Goal: Task Accomplishment & Management: Manage account settings

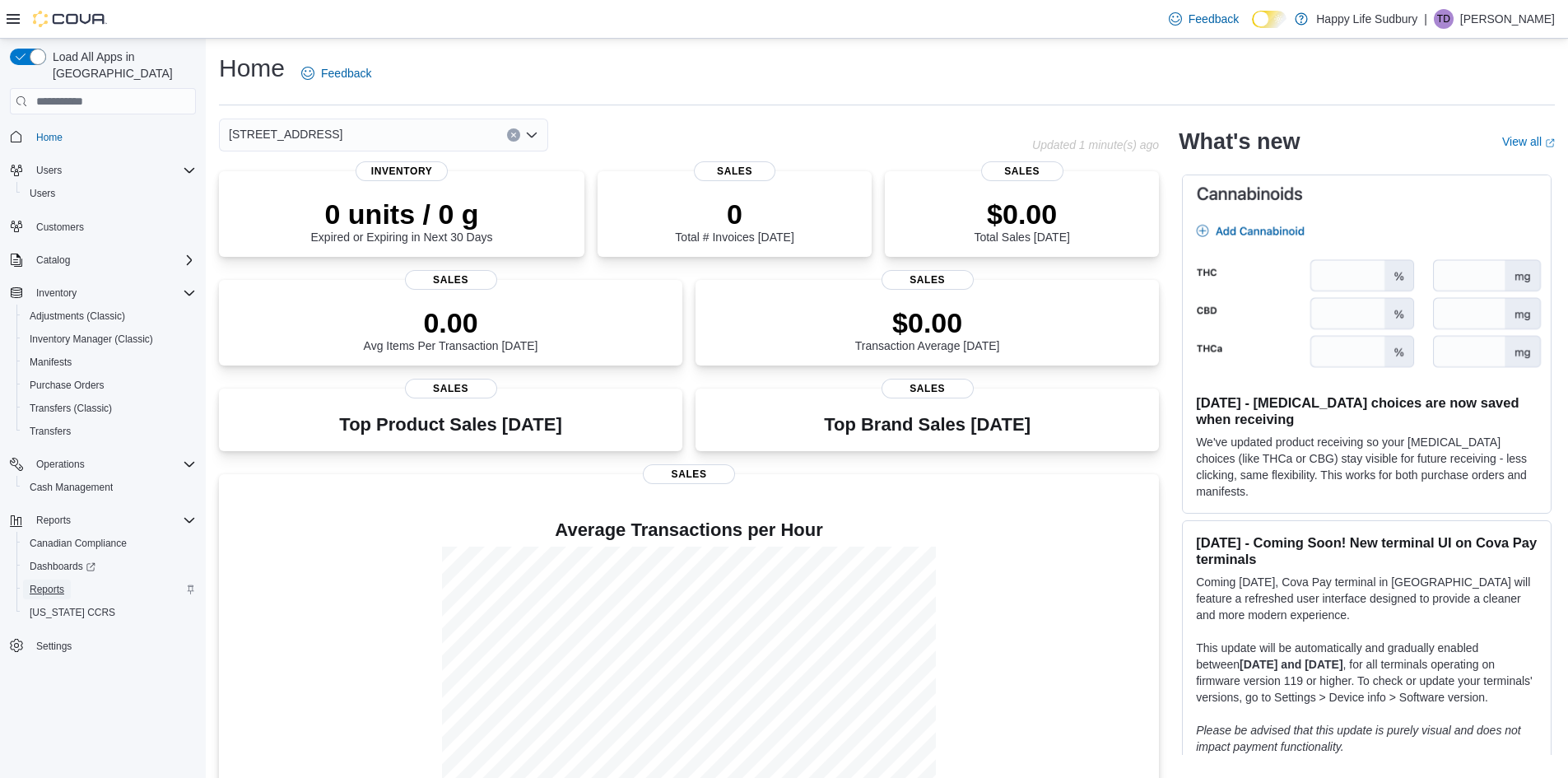
click at [49, 579] on span "Reports" at bounding box center [47, 589] width 34 height 20
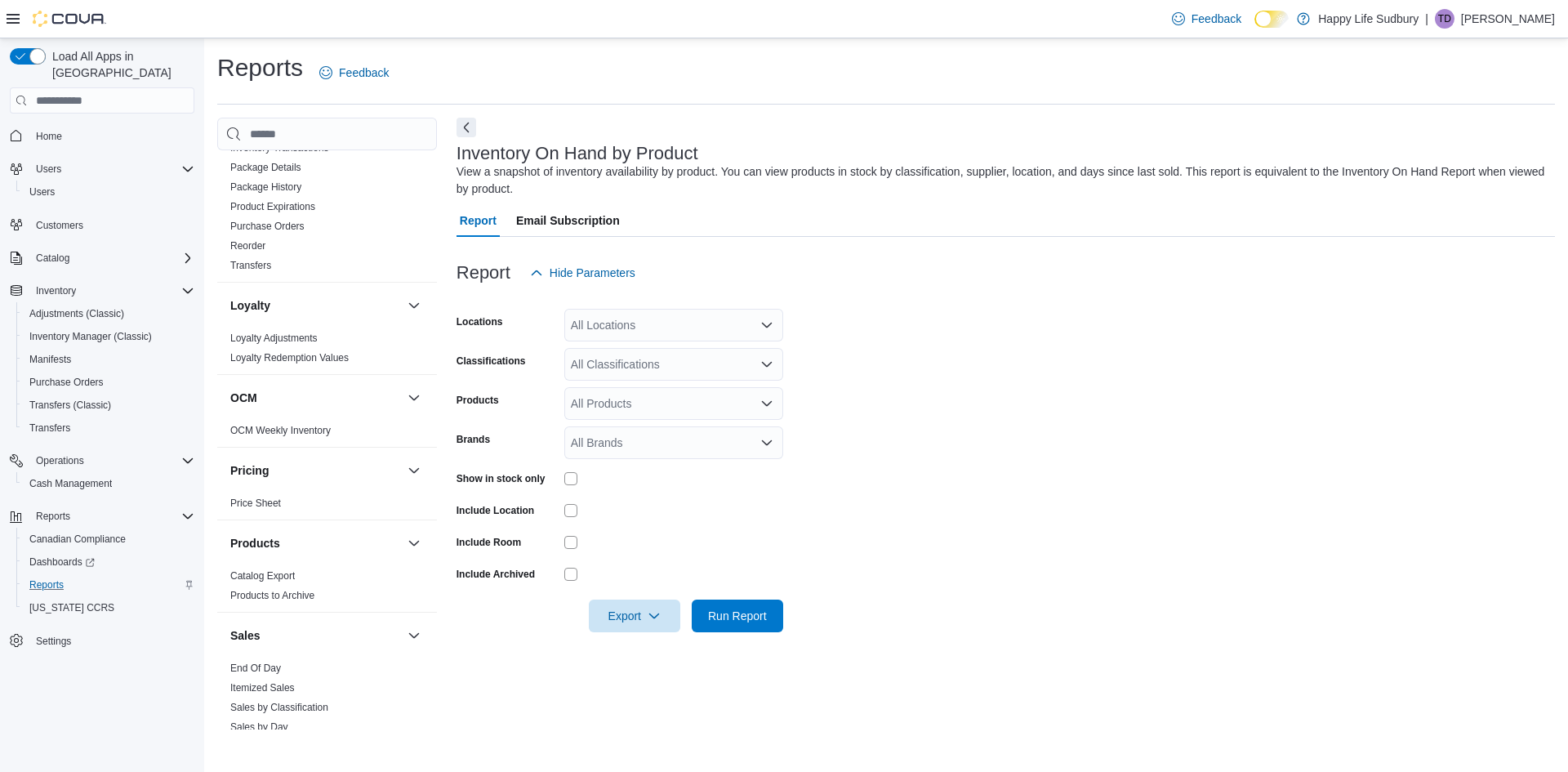
scroll to position [735, 0]
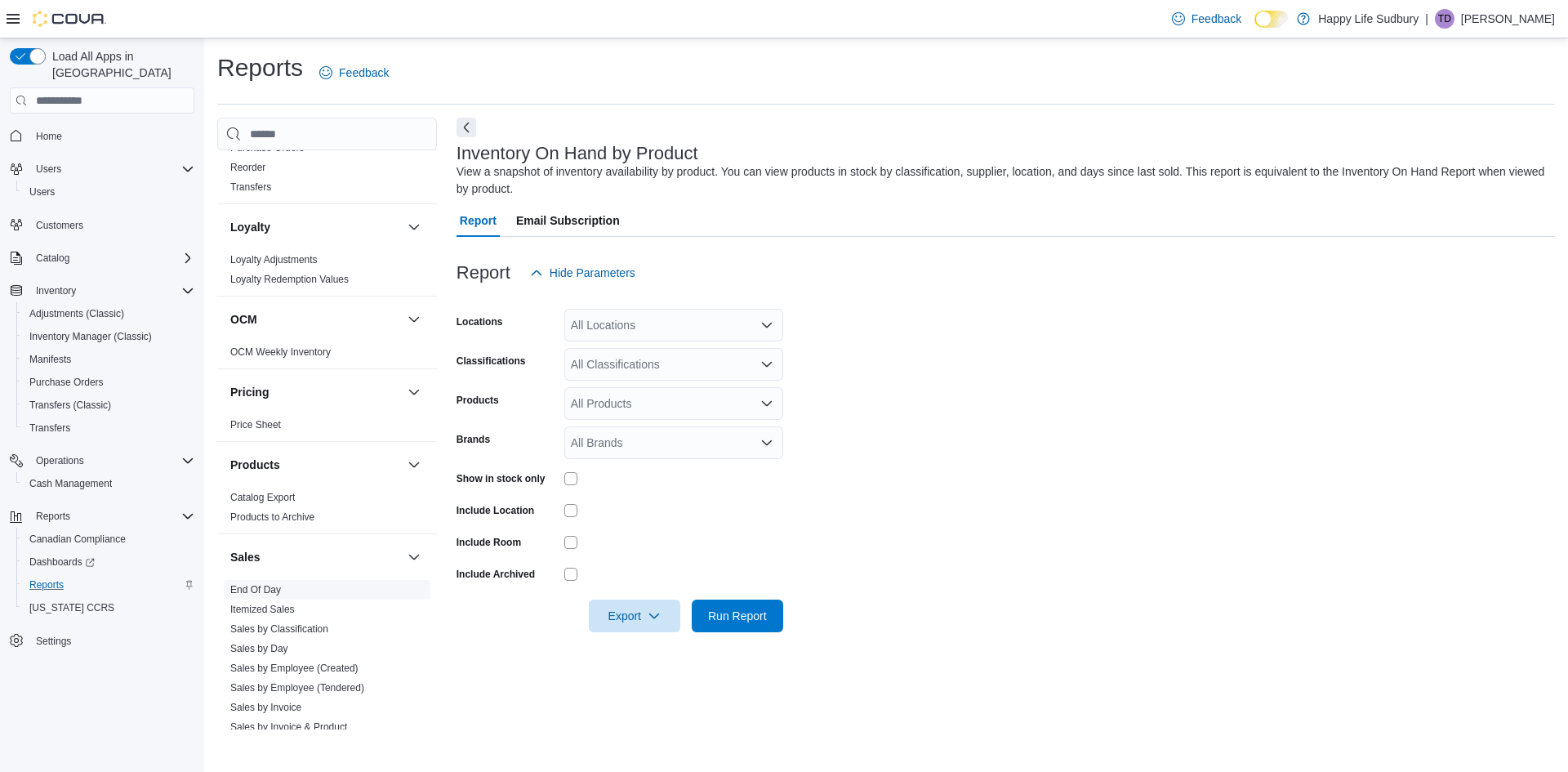
click at [261, 586] on link "End Of Day" at bounding box center [255, 590] width 50 height 11
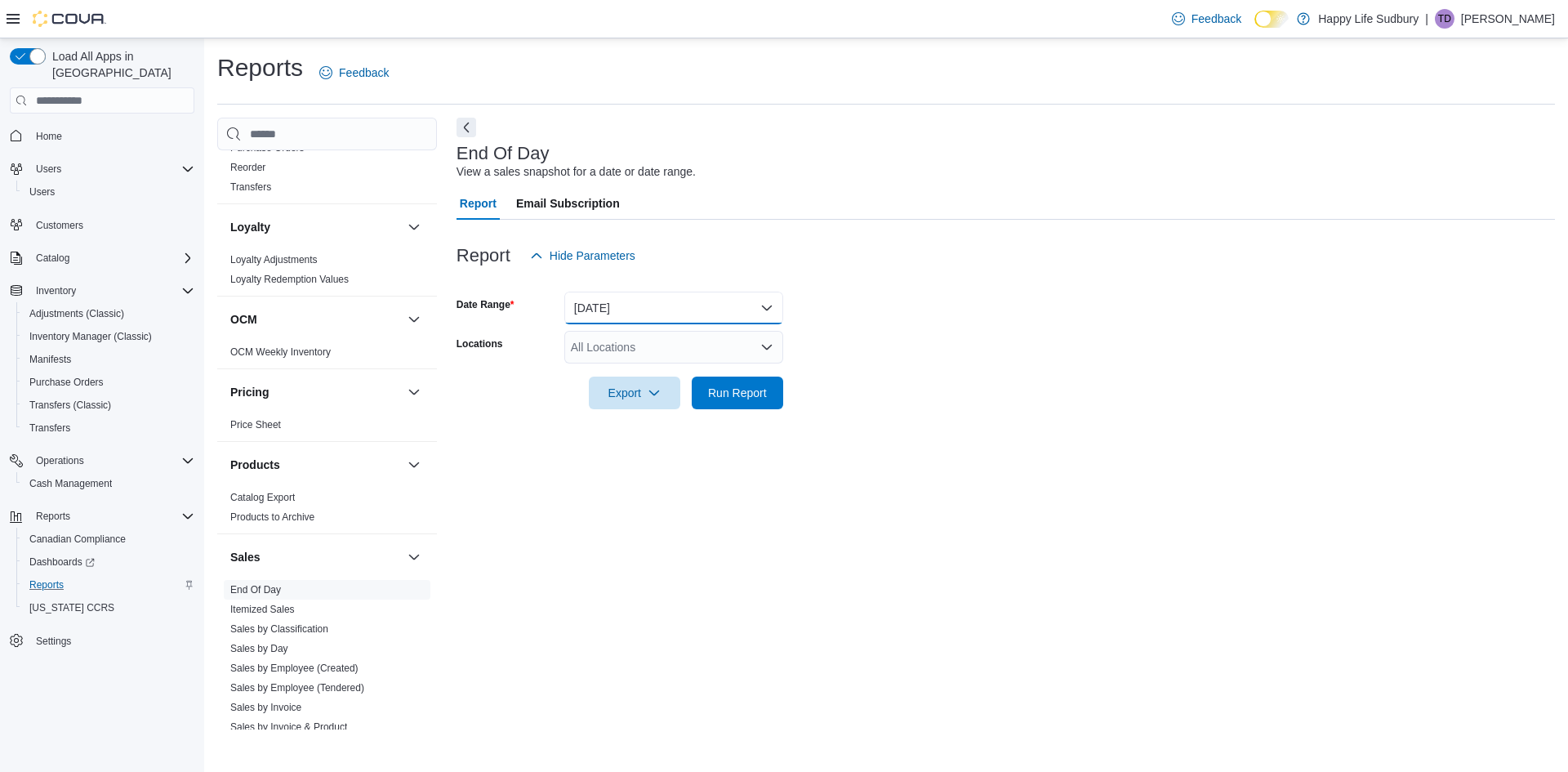
click at [635, 314] on button "[DATE]" at bounding box center [673, 307] width 219 height 32
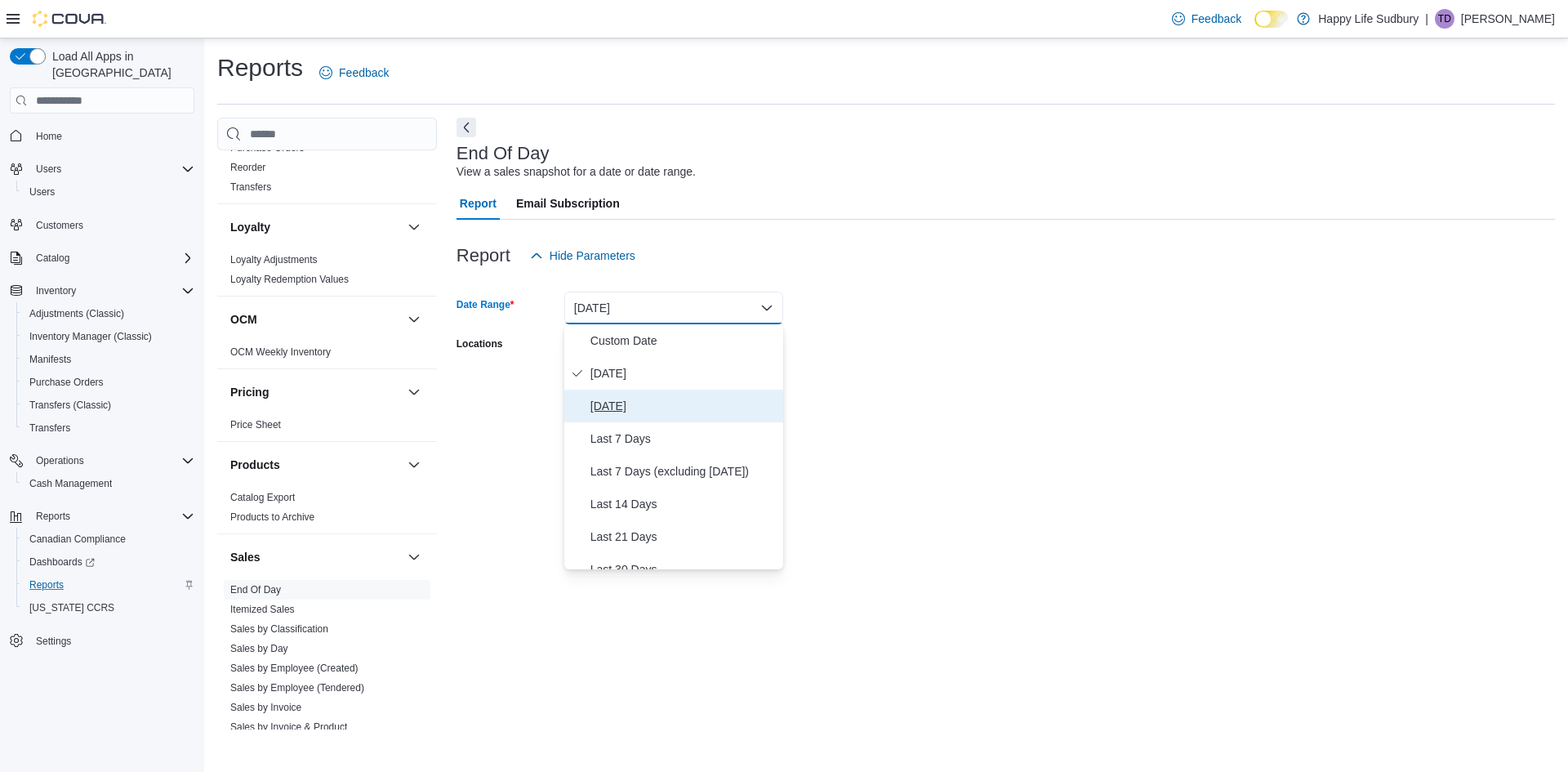
click at [633, 410] on span "[DATE]" at bounding box center [684, 406] width 186 height 20
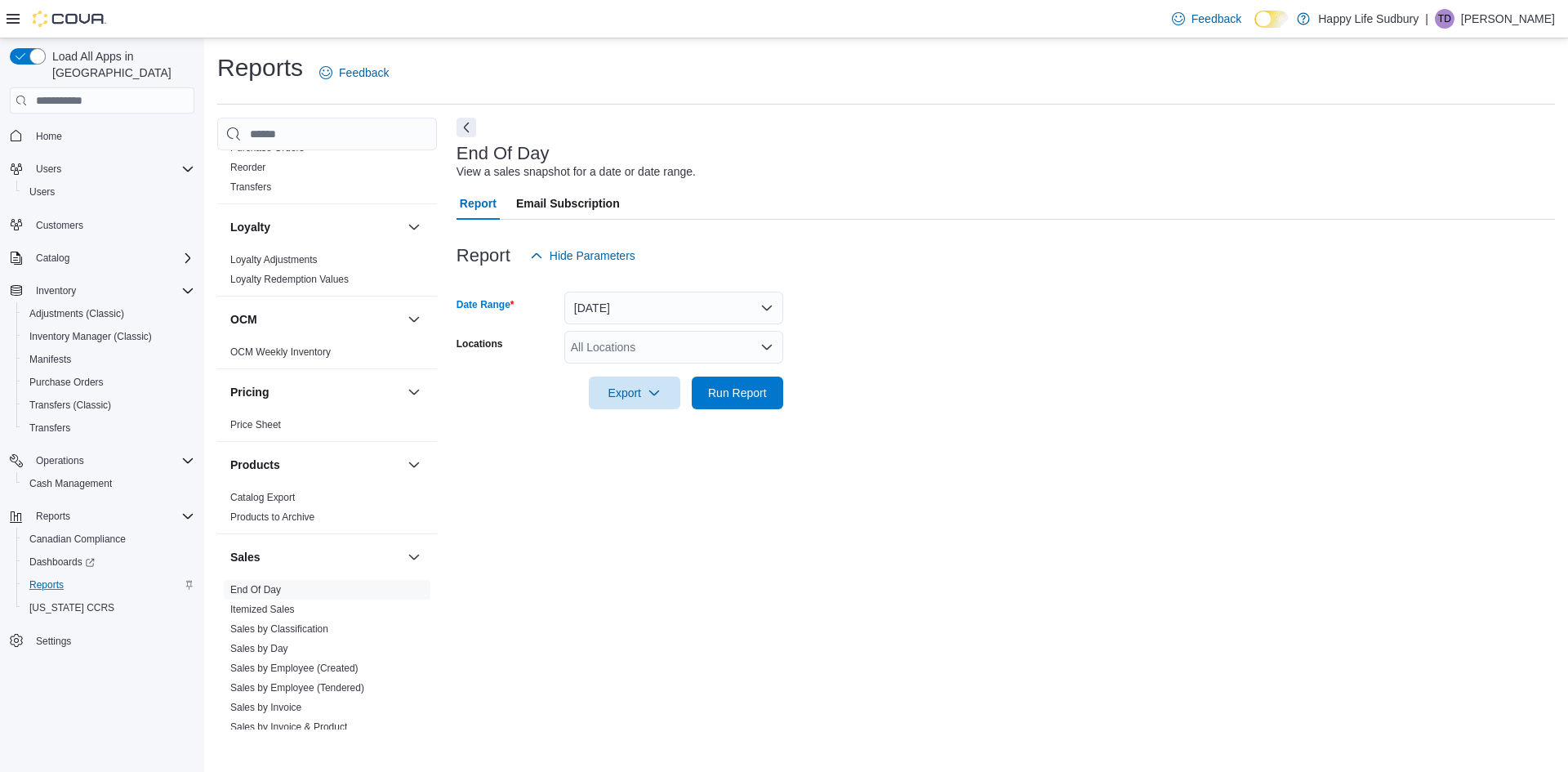
click at [647, 342] on div "All Locations" at bounding box center [673, 347] width 219 height 32
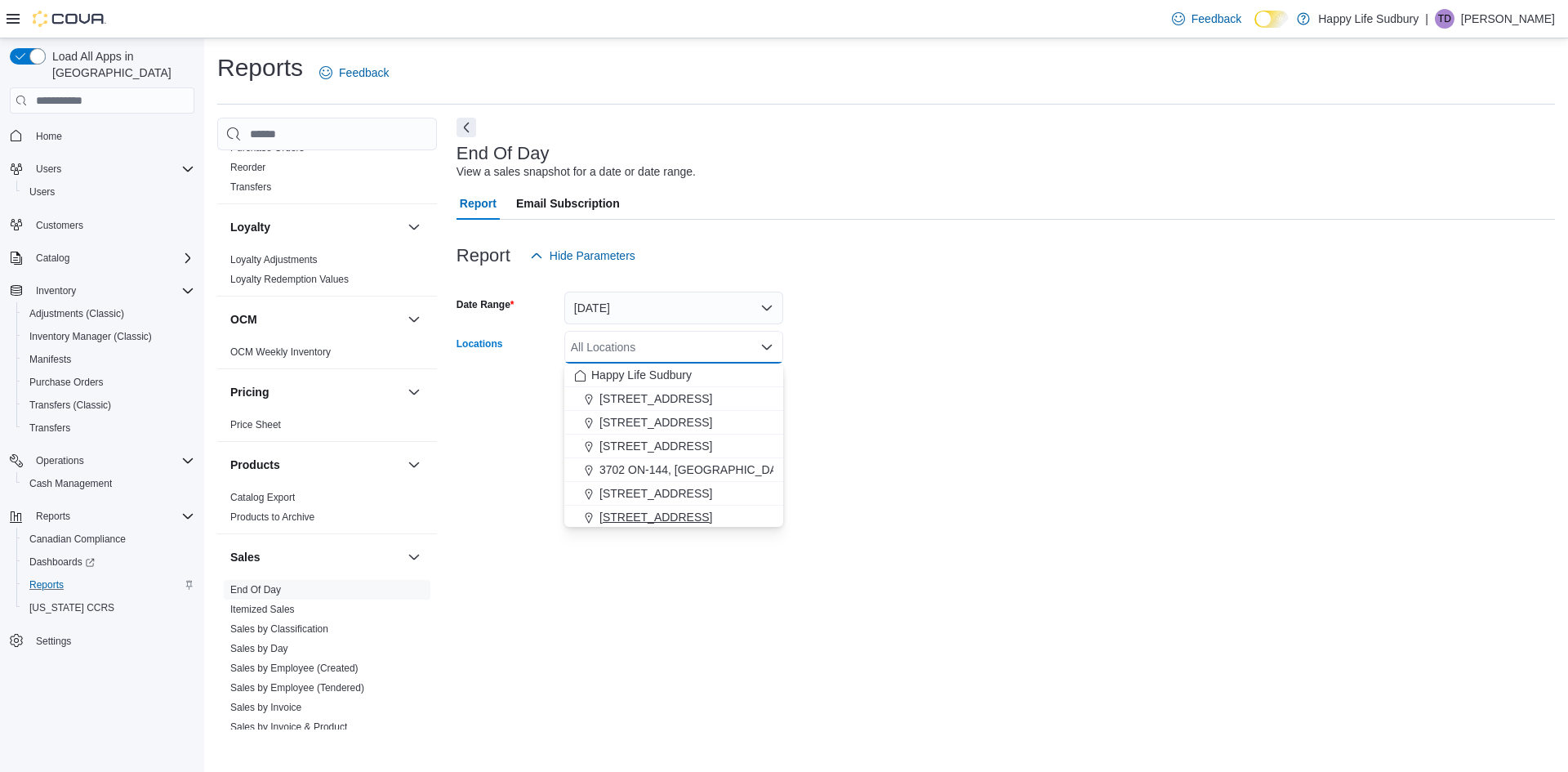
click at [651, 509] on span "[STREET_ADDRESS]" at bounding box center [655, 516] width 113 height 16
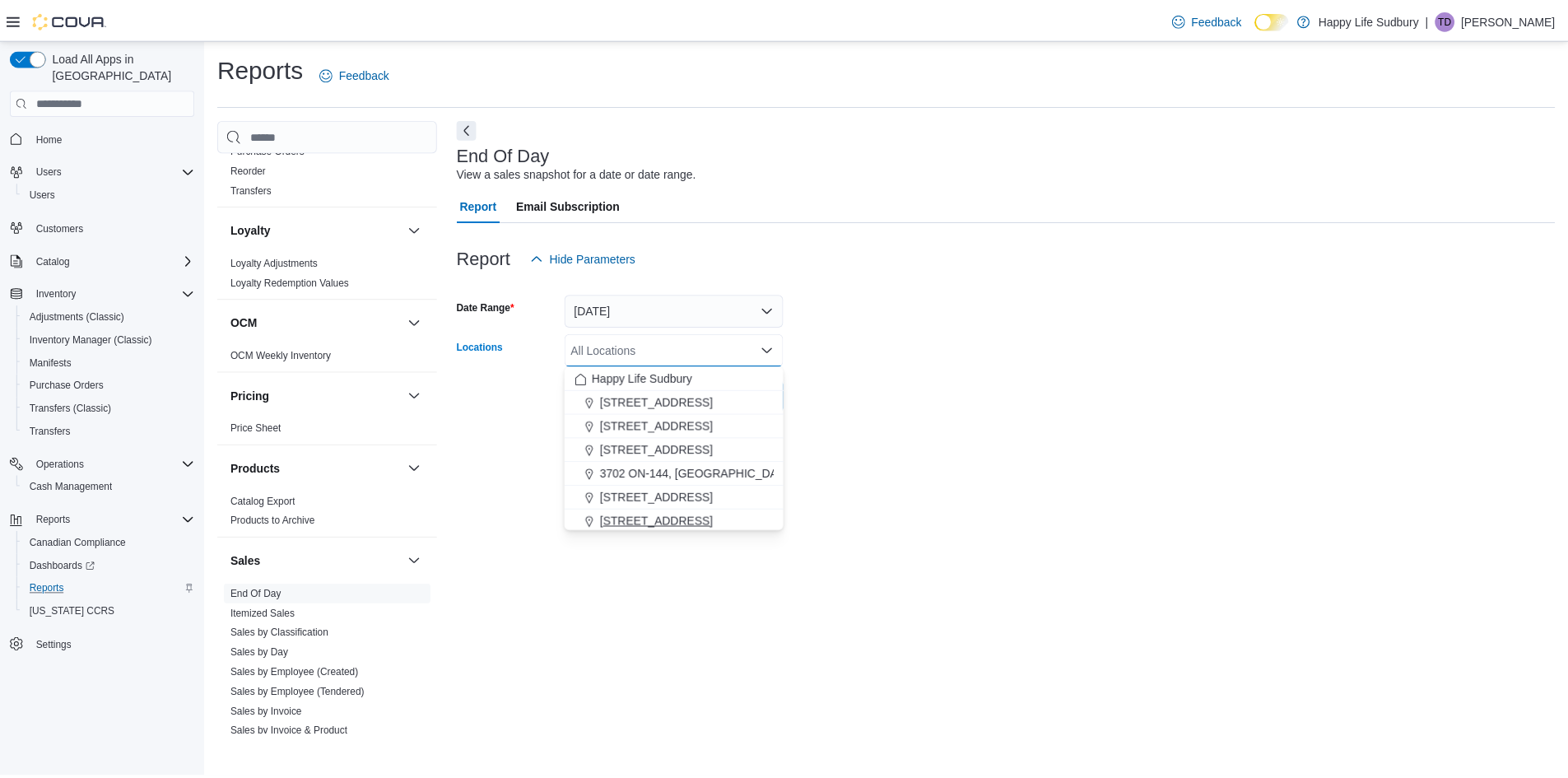
scroll to position [3, 0]
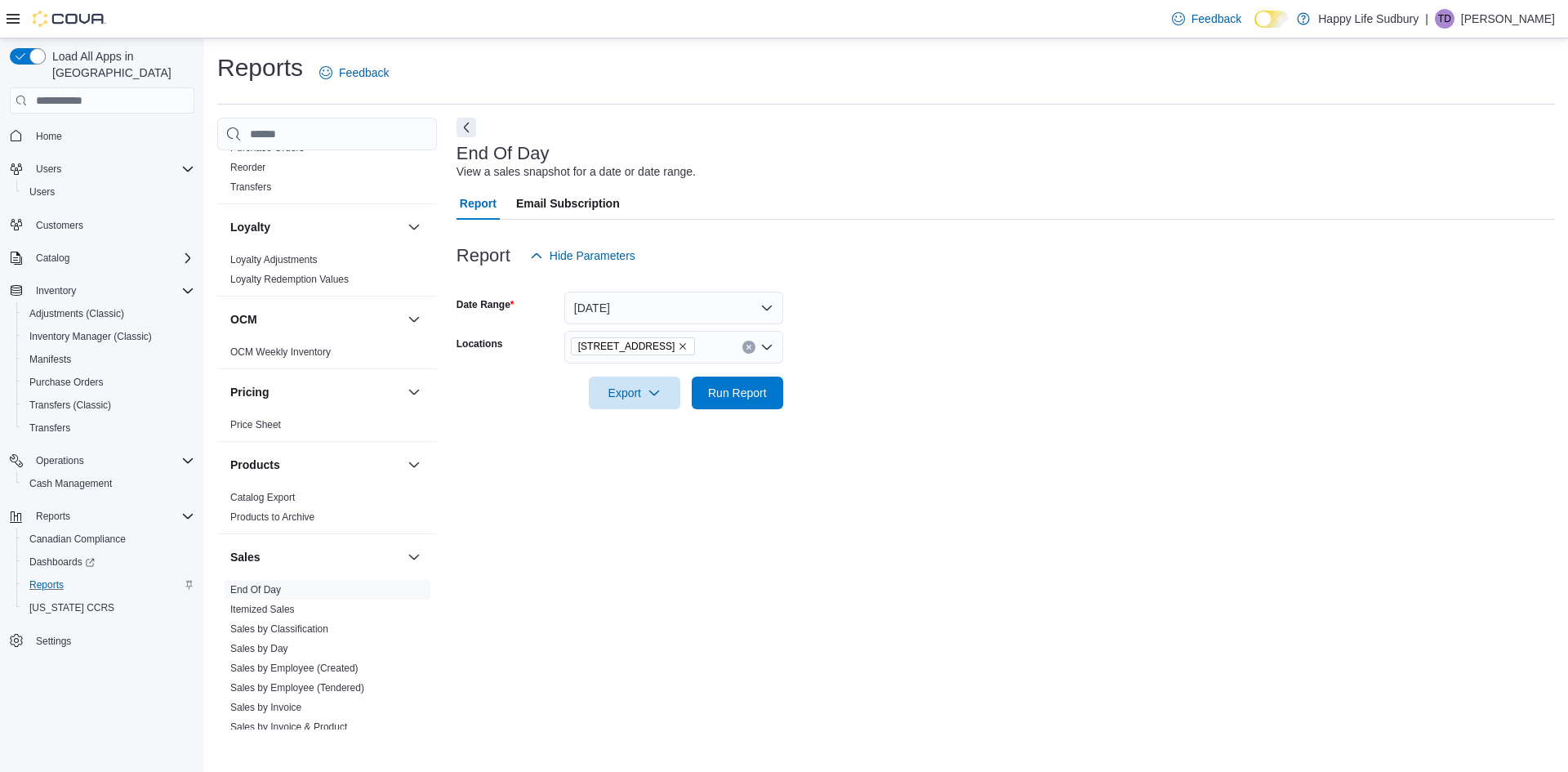
click at [909, 397] on form "Date Range [DATE] Locations [STREET_ADDRESS] Export Run Report" at bounding box center [1005, 340] width 1098 height 138
click at [732, 394] on span "Run Report" at bounding box center [738, 392] width 59 height 16
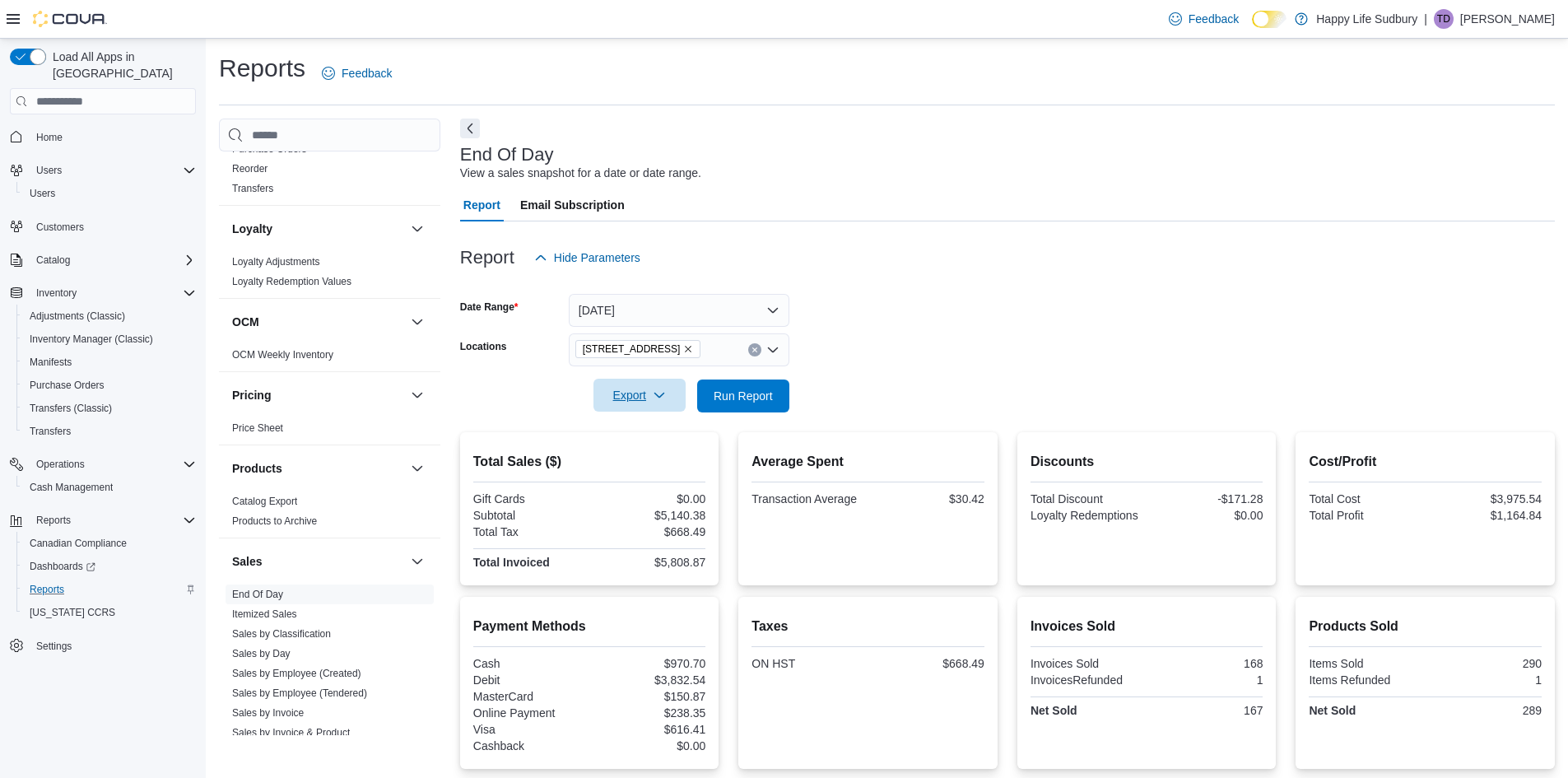
click at [631, 395] on span "Export" at bounding box center [640, 395] width 73 height 32
click at [637, 460] on span "Export to Pdf" at bounding box center [642, 462] width 75 height 13
click at [94, 481] on span "Cash Management" at bounding box center [71, 487] width 83 height 13
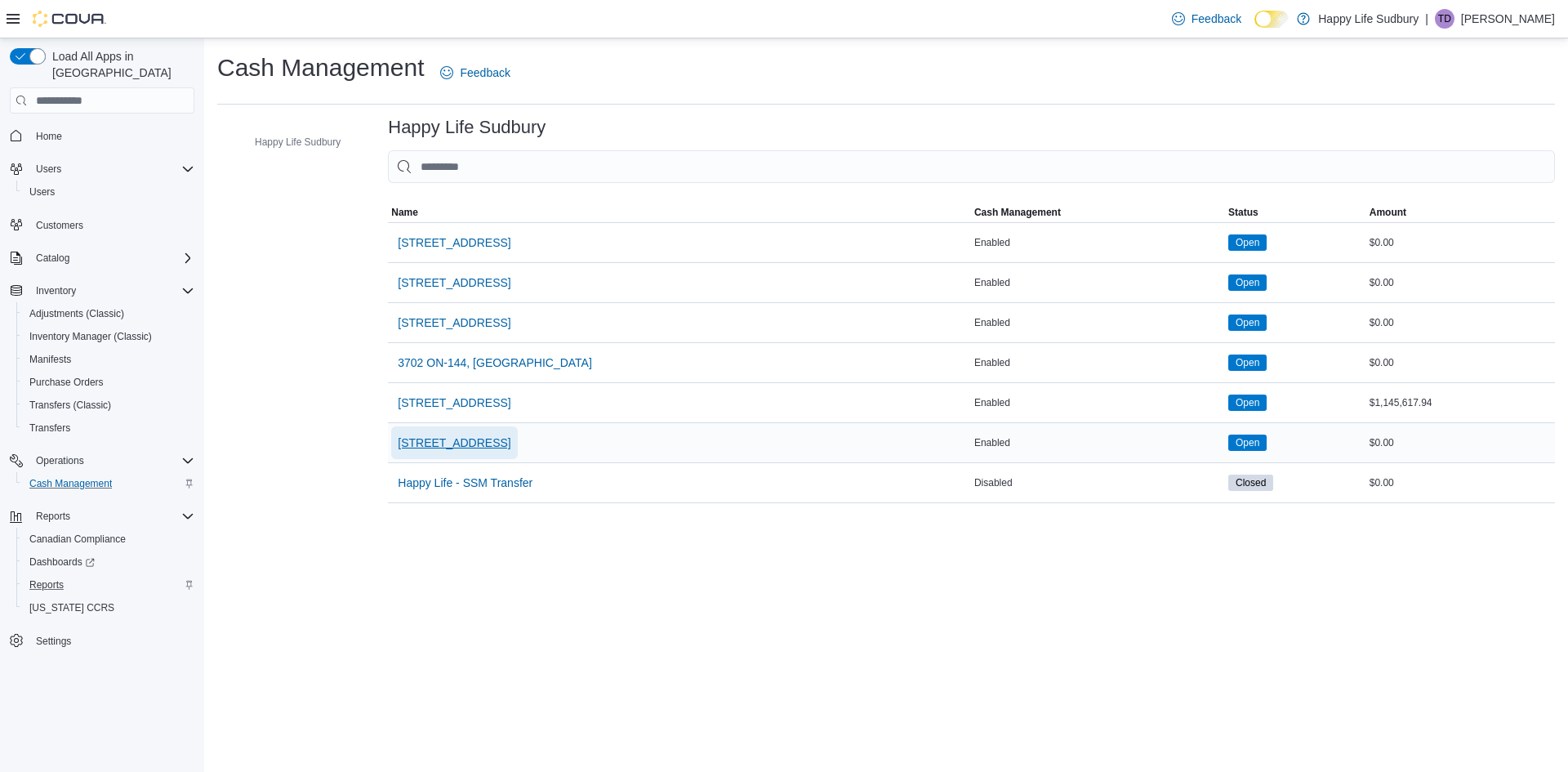
click at [450, 431] on span "[STREET_ADDRESS]" at bounding box center [453, 443] width 113 height 32
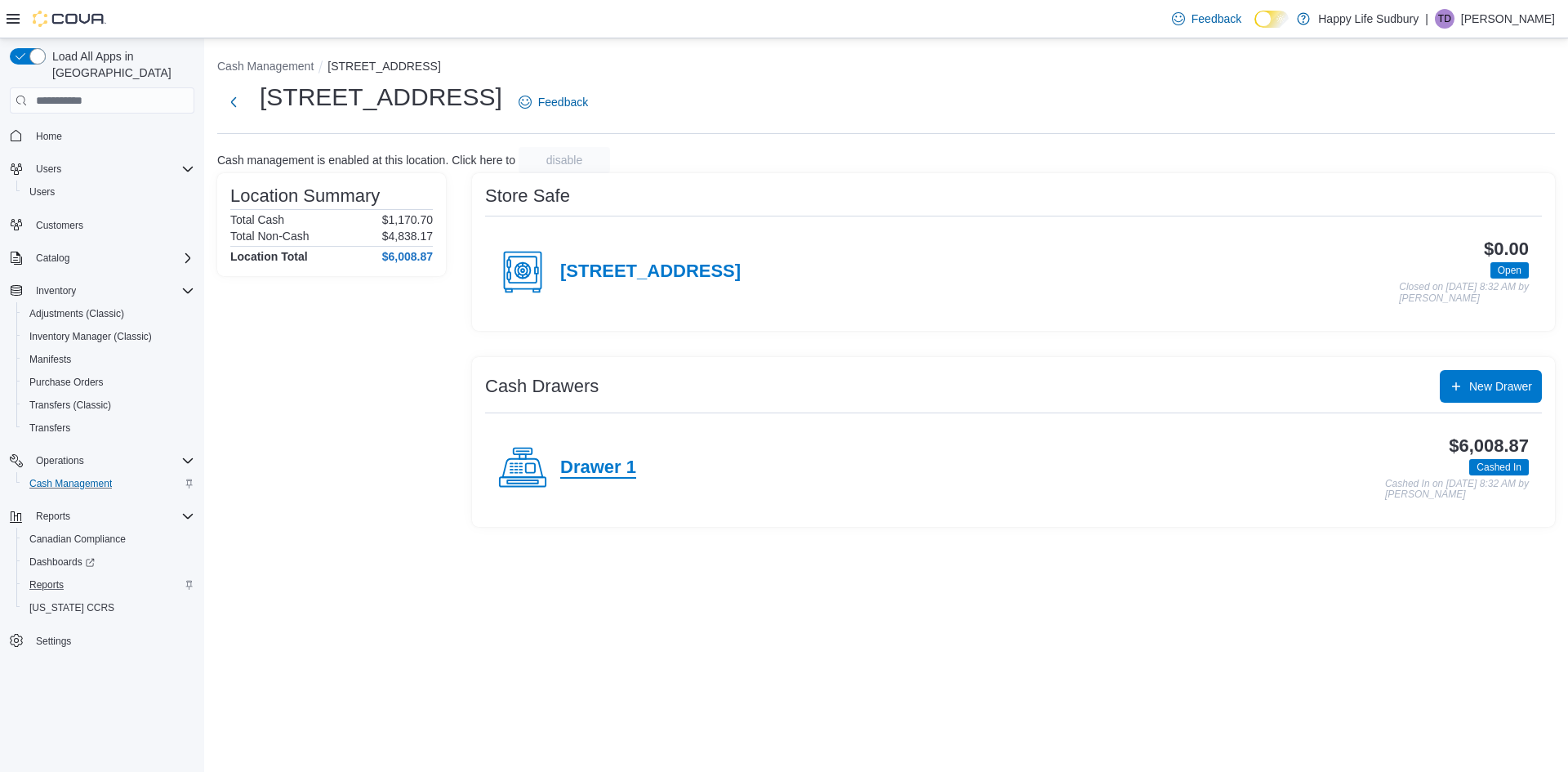
click at [604, 462] on h4 "Drawer 1" at bounding box center [599, 468] width 76 height 21
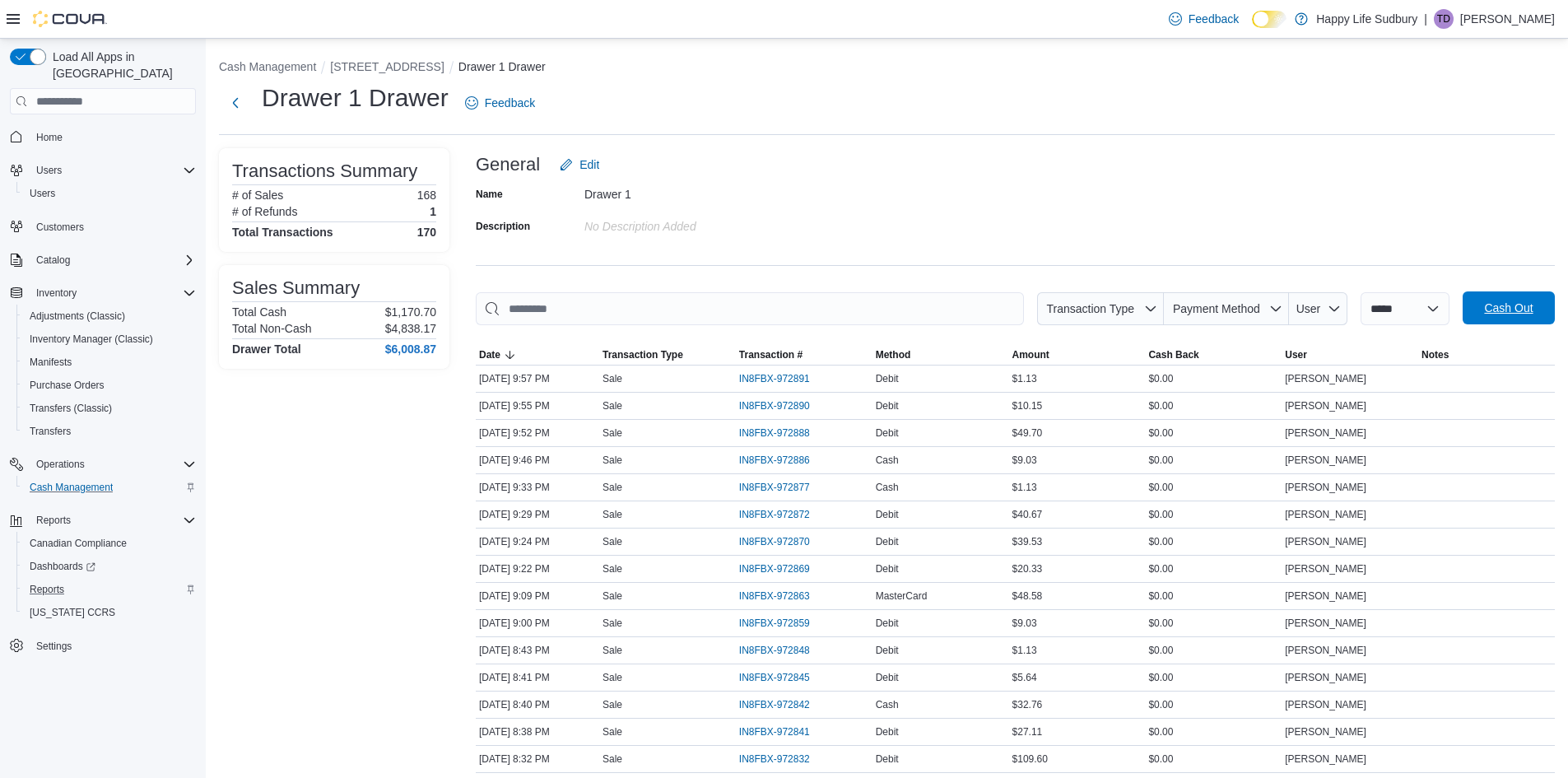
click at [1527, 305] on span "Cash Out" at bounding box center [1509, 307] width 49 height 16
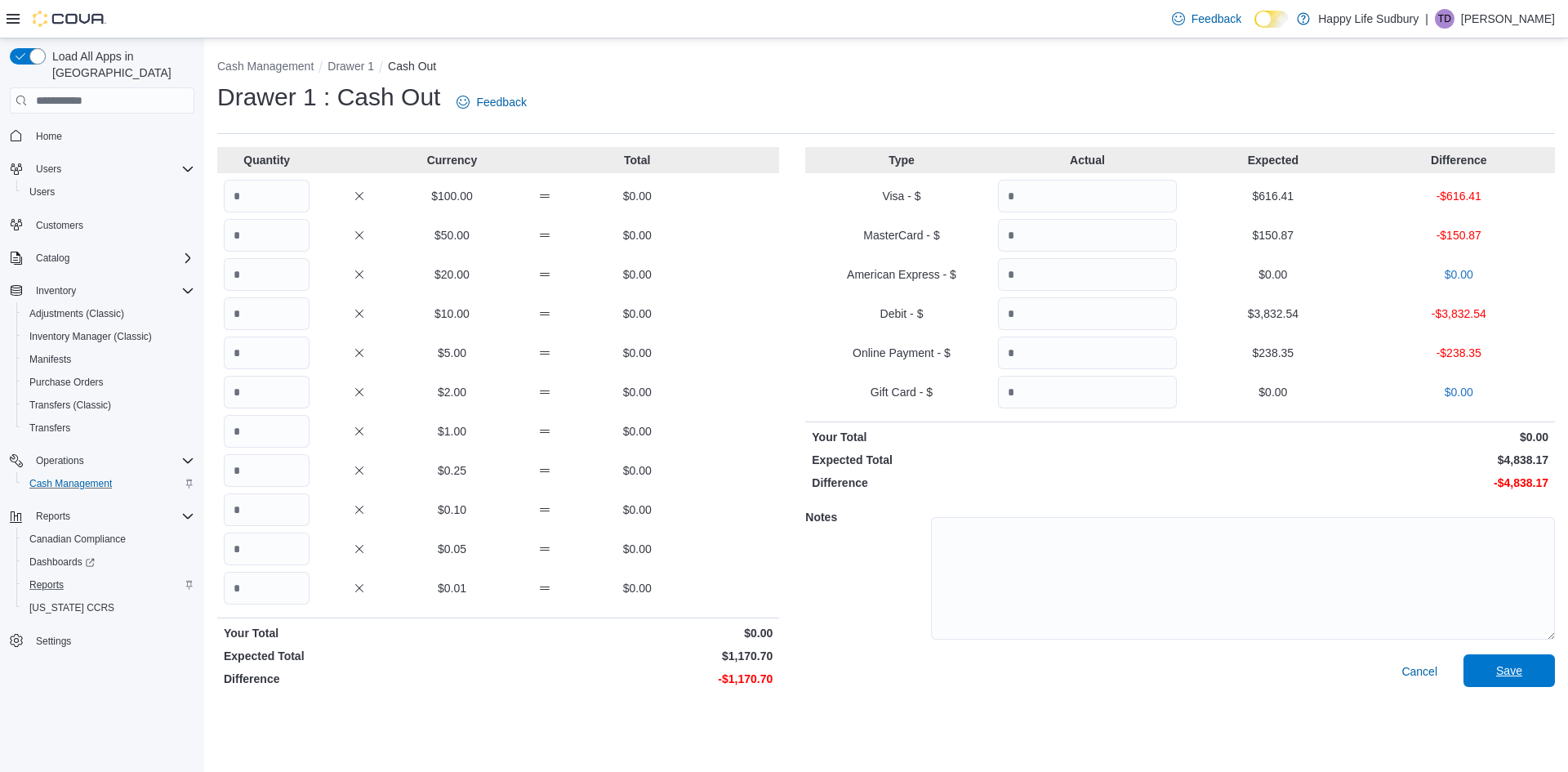
click at [1530, 672] on span "Save" at bounding box center [1509, 671] width 72 height 32
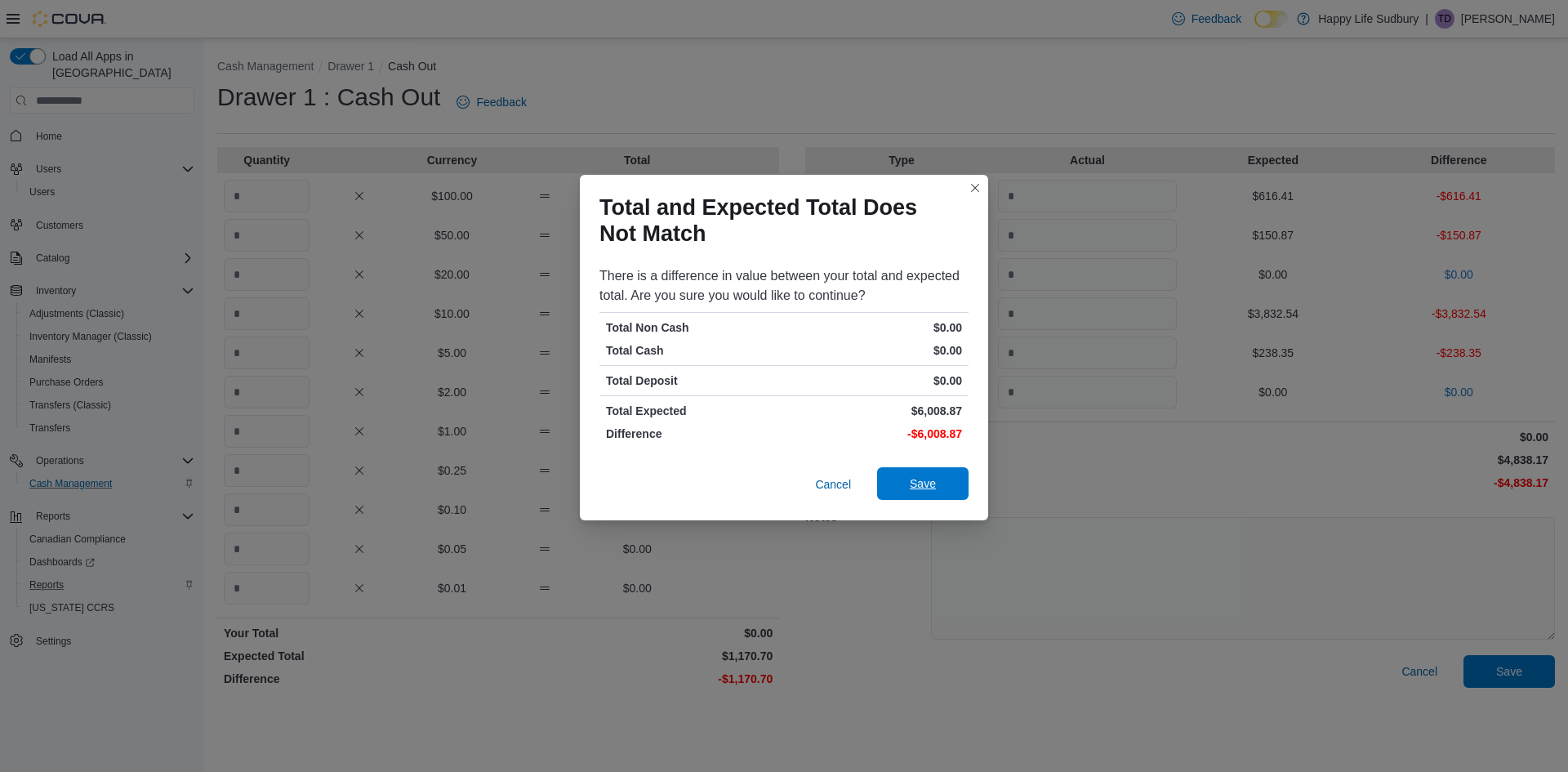
click at [913, 485] on span "Save" at bounding box center [923, 483] width 27 height 16
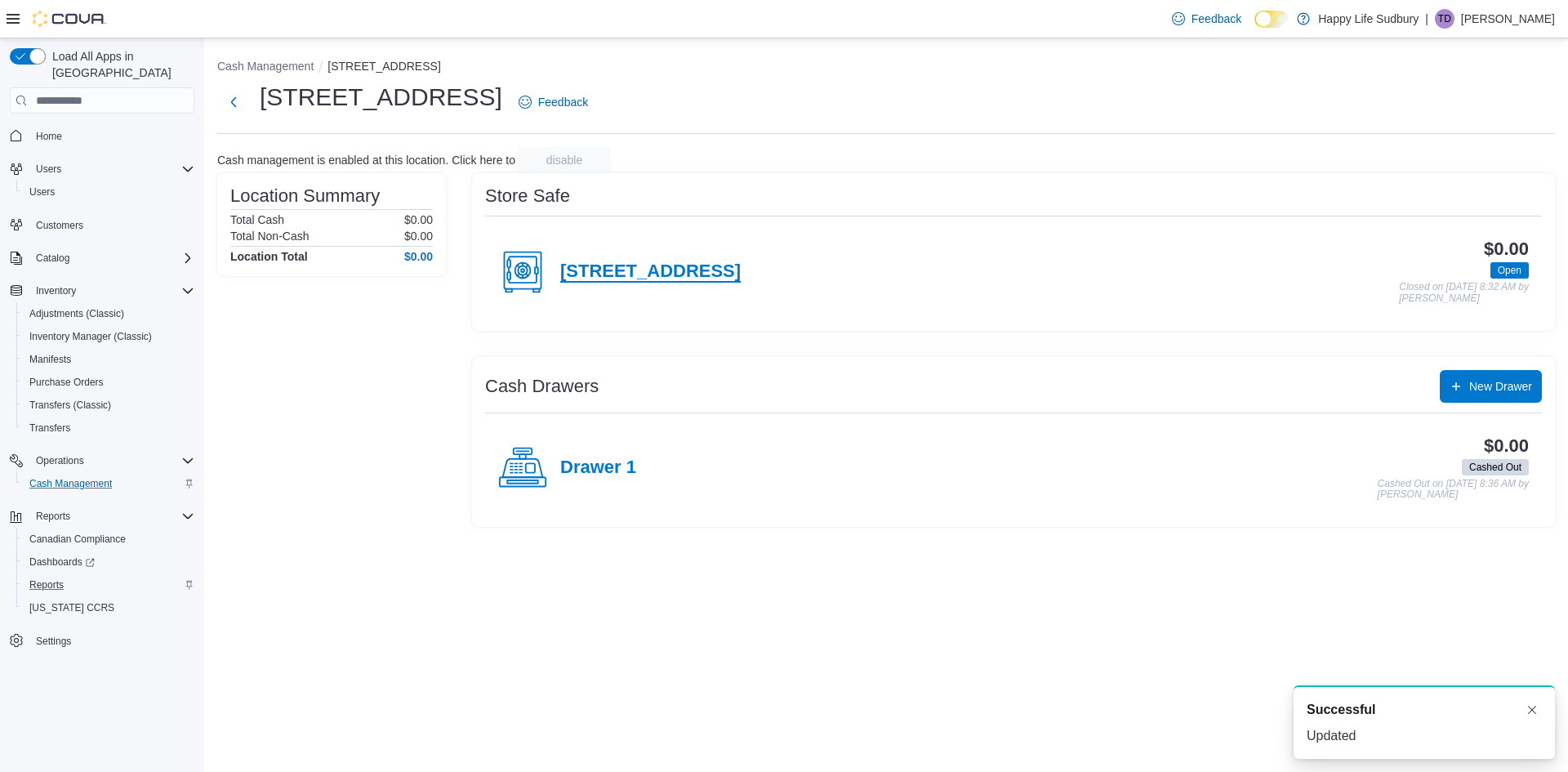
click at [741, 273] on h4 "[STREET_ADDRESS]" at bounding box center [651, 272] width 180 height 21
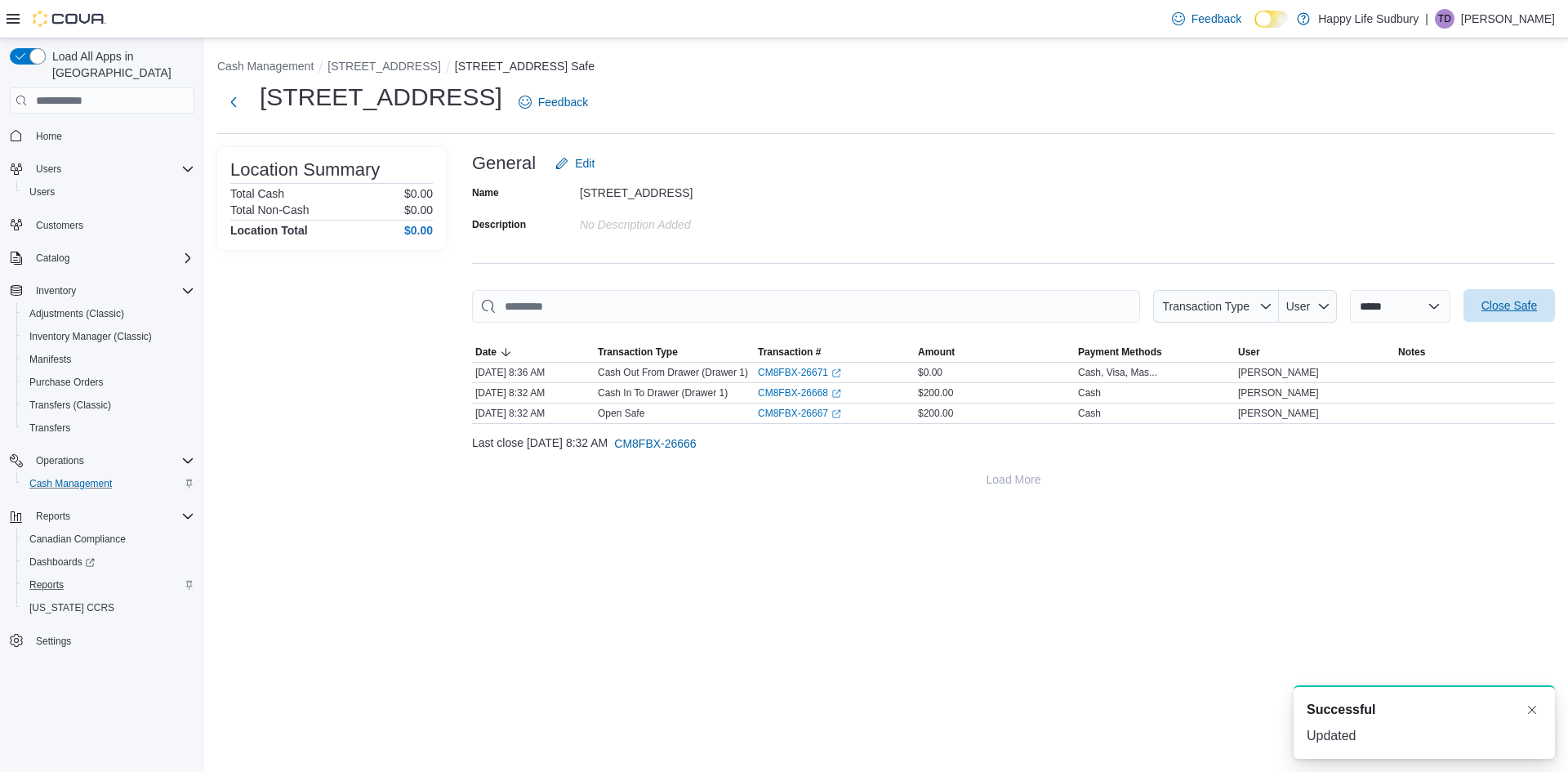
click at [1503, 312] on span "Close Safe" at bounding box center [1509, 304] width 56 height 16
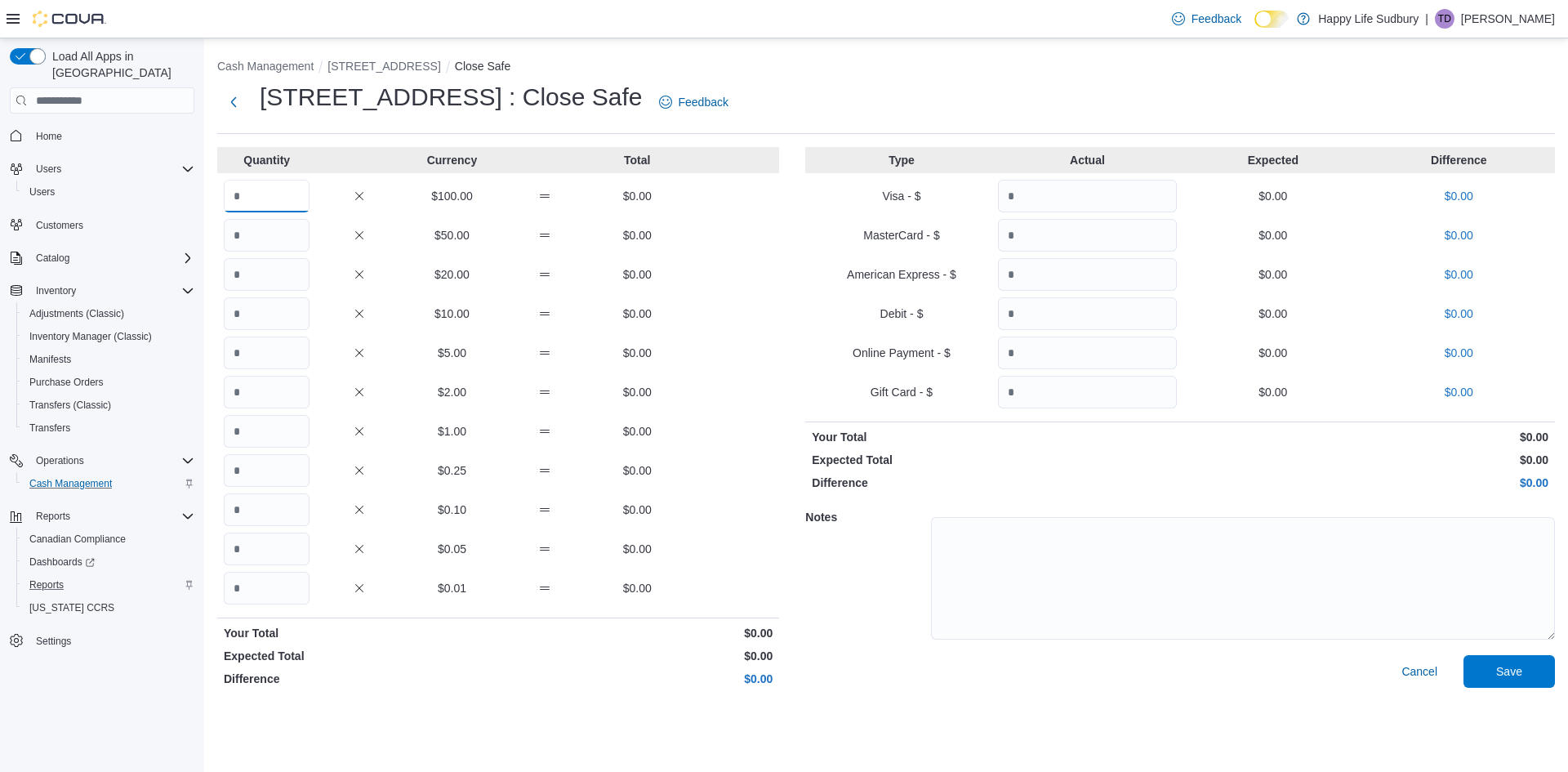
click at [267, 197] on input "Quantity" at bounding box center [267, 195] width 85 height 32
type input "*"
click at [237, 103] on button "Next" at bounding box center [233, 101] width 32 height 32
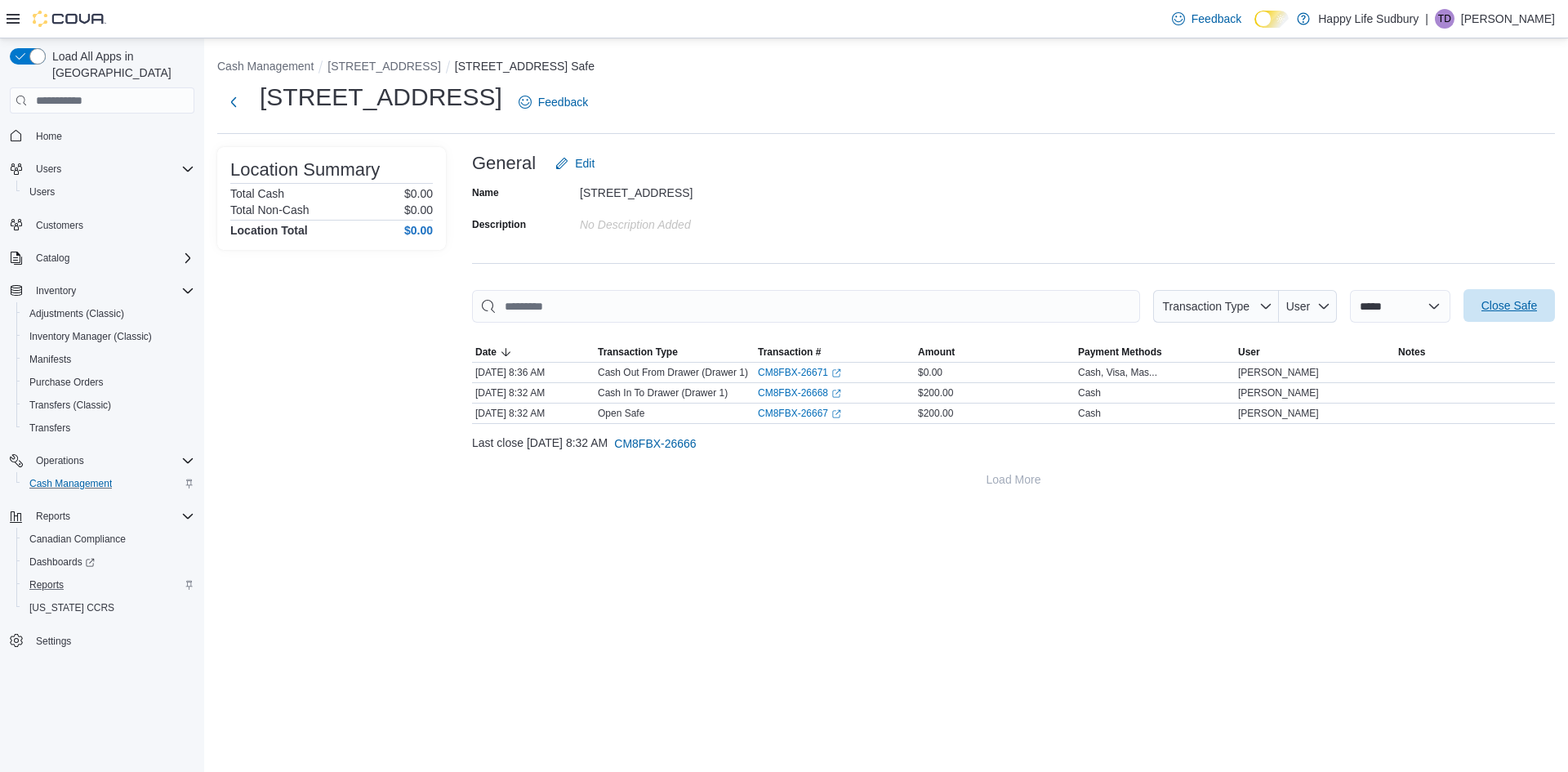
click at [1540, 309] on span "Close Safe" at bounding box center [1509, 305] width 72 height 32
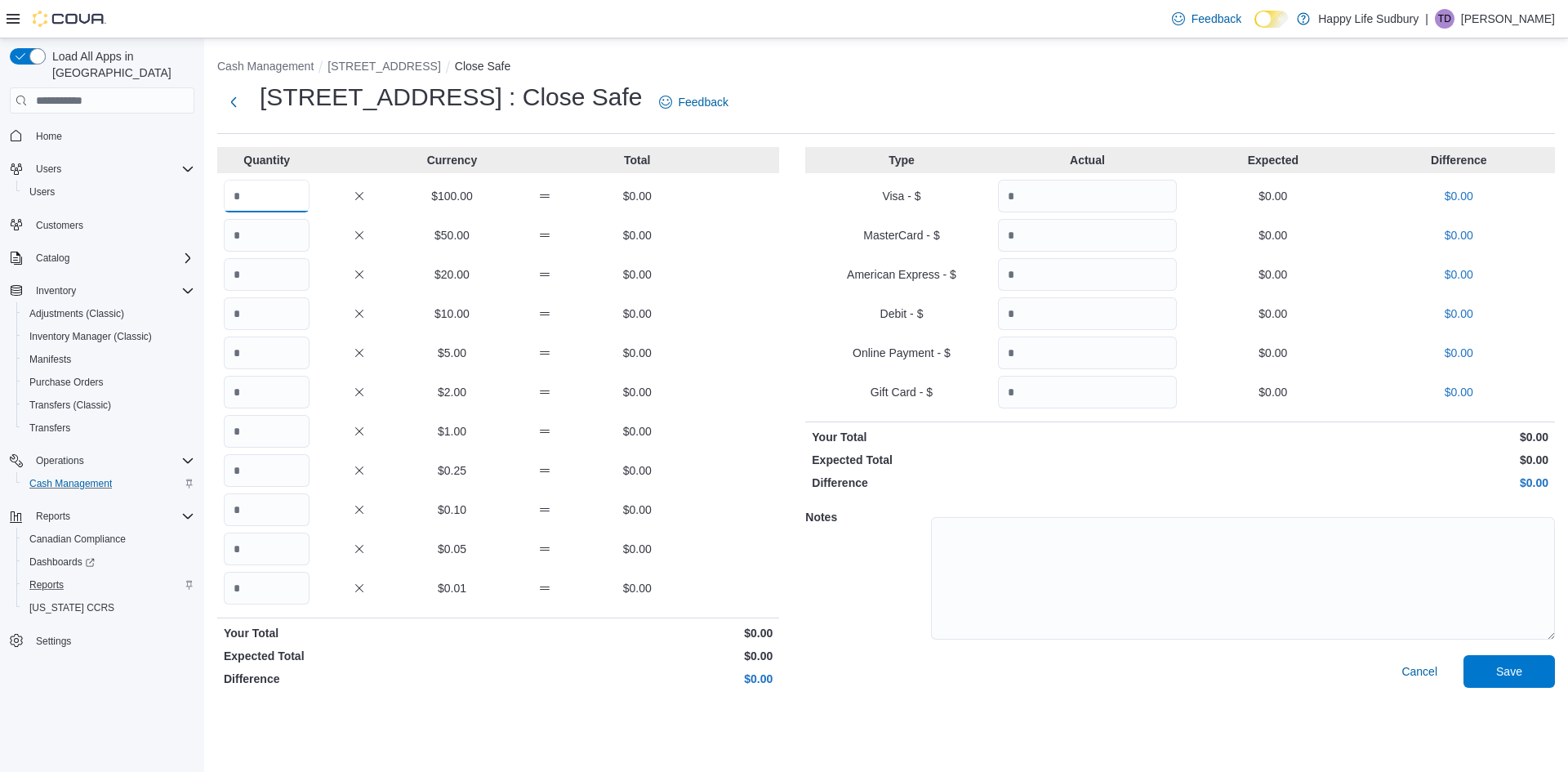
click at [249, 197] on input "Quantity" at bounding box center [267, 195] width 85 height 32
type input "*"
click at [1526, 668] on span "Save" at bounding box center [1509, 671] width 72 height 32
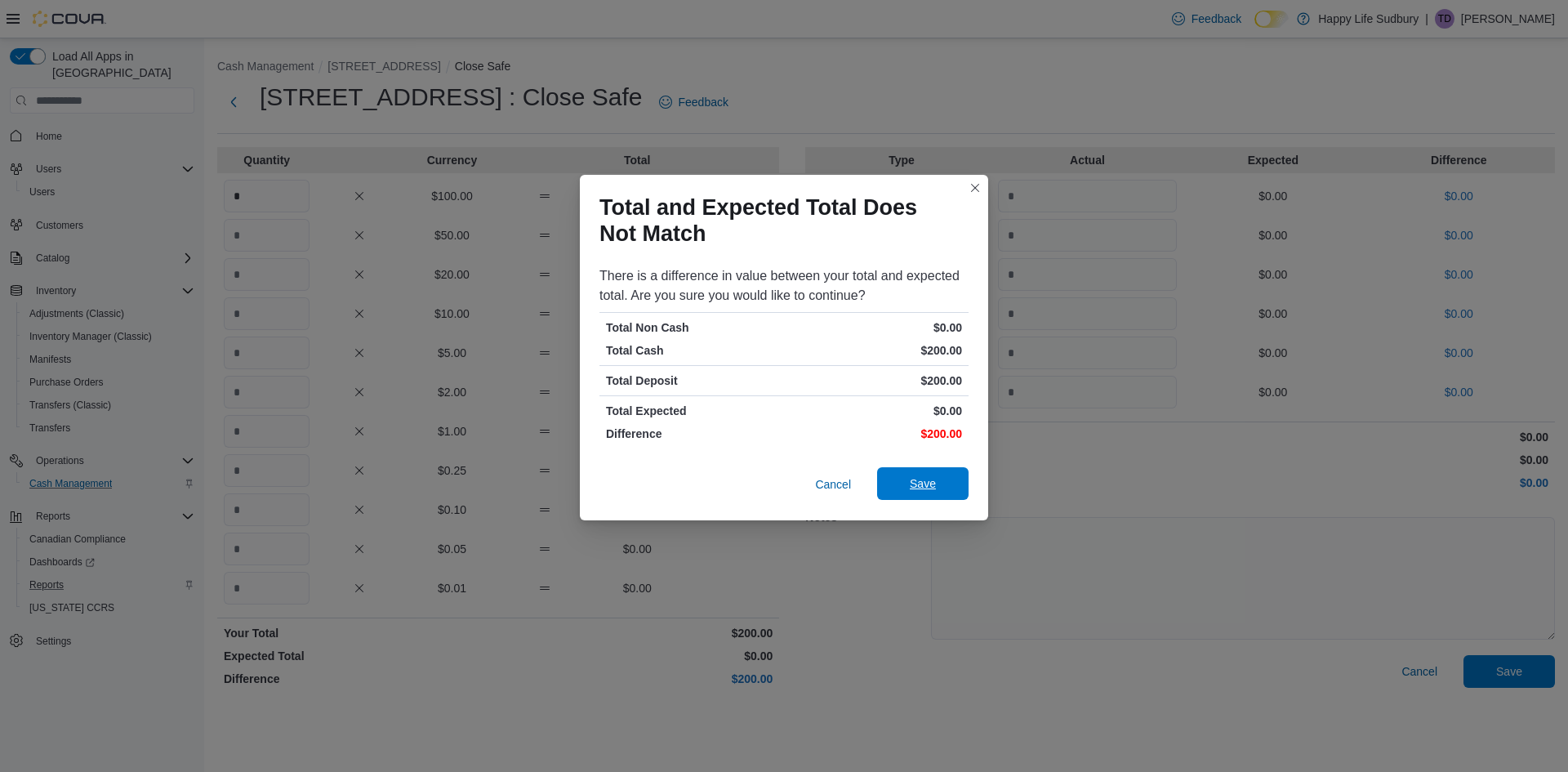
click at [943, 487] on span "Save" at bounding box center [923, 484] width 72 height 32
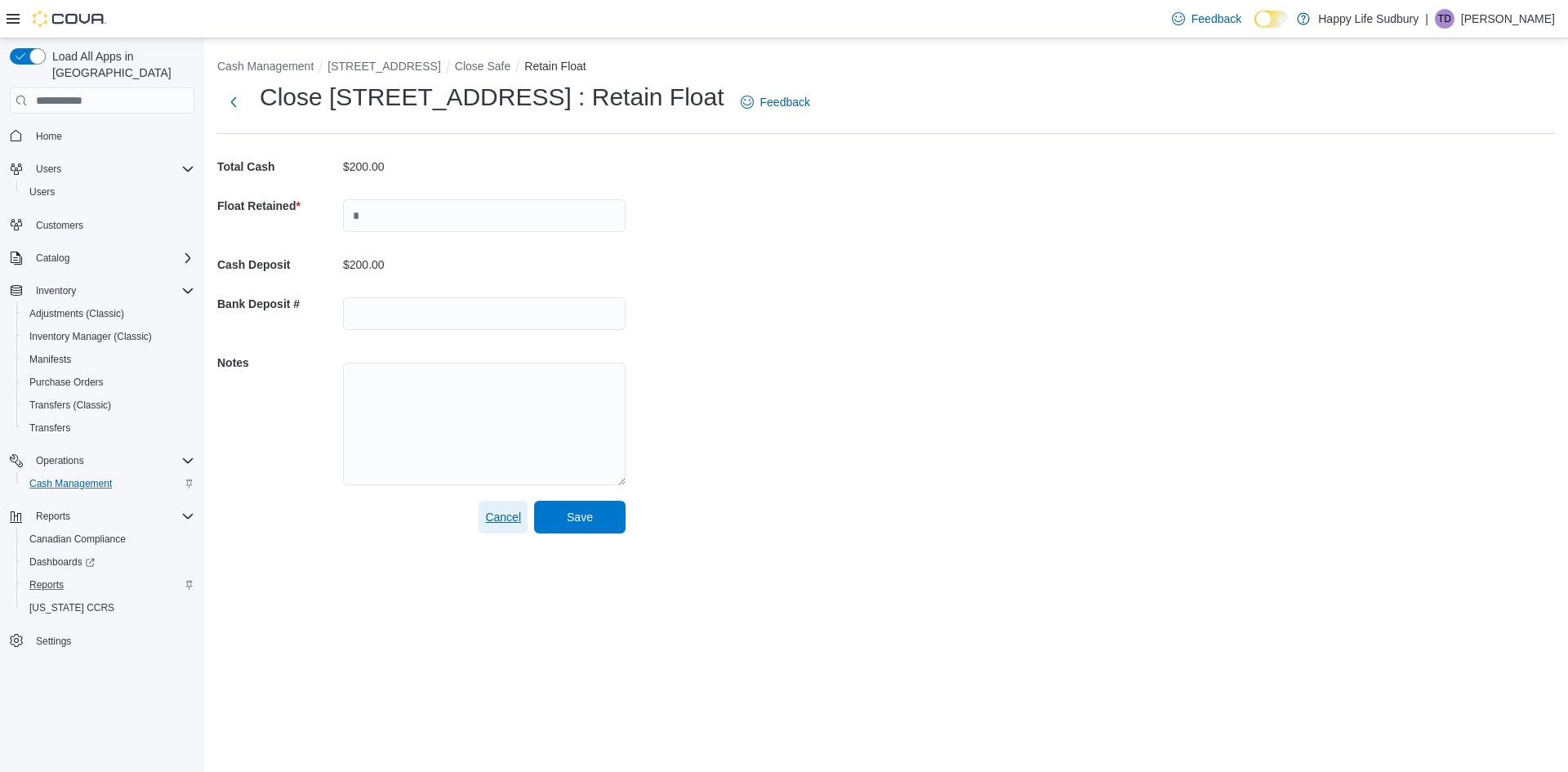
click at [496, 506] on span "Cancel" at bounding box center [504, 517] width 36 height 32
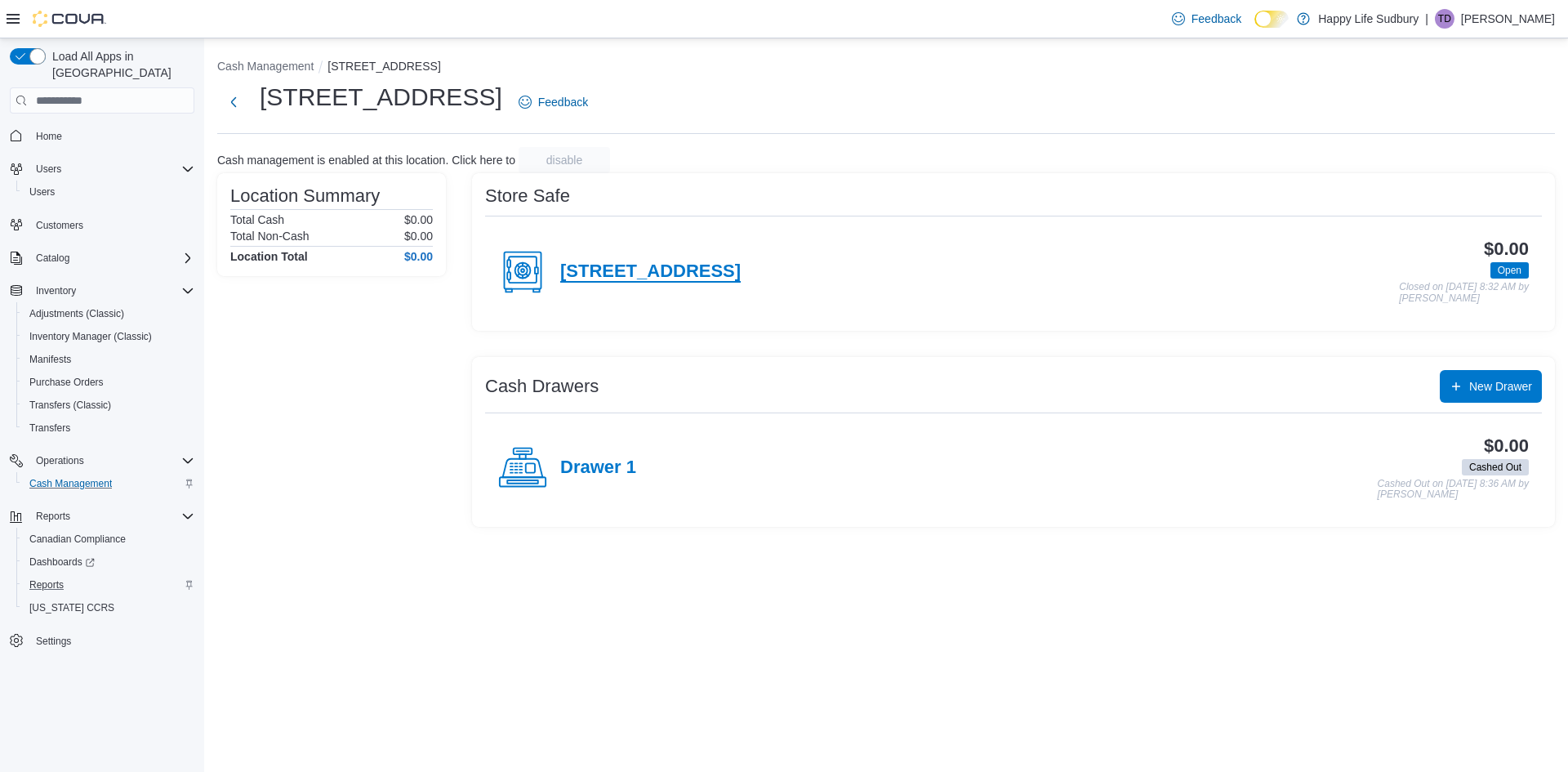
click at [641, 267] on h4 "[STREET_ADDRESS]" at bounding box center [651, 272] width 180 height 21
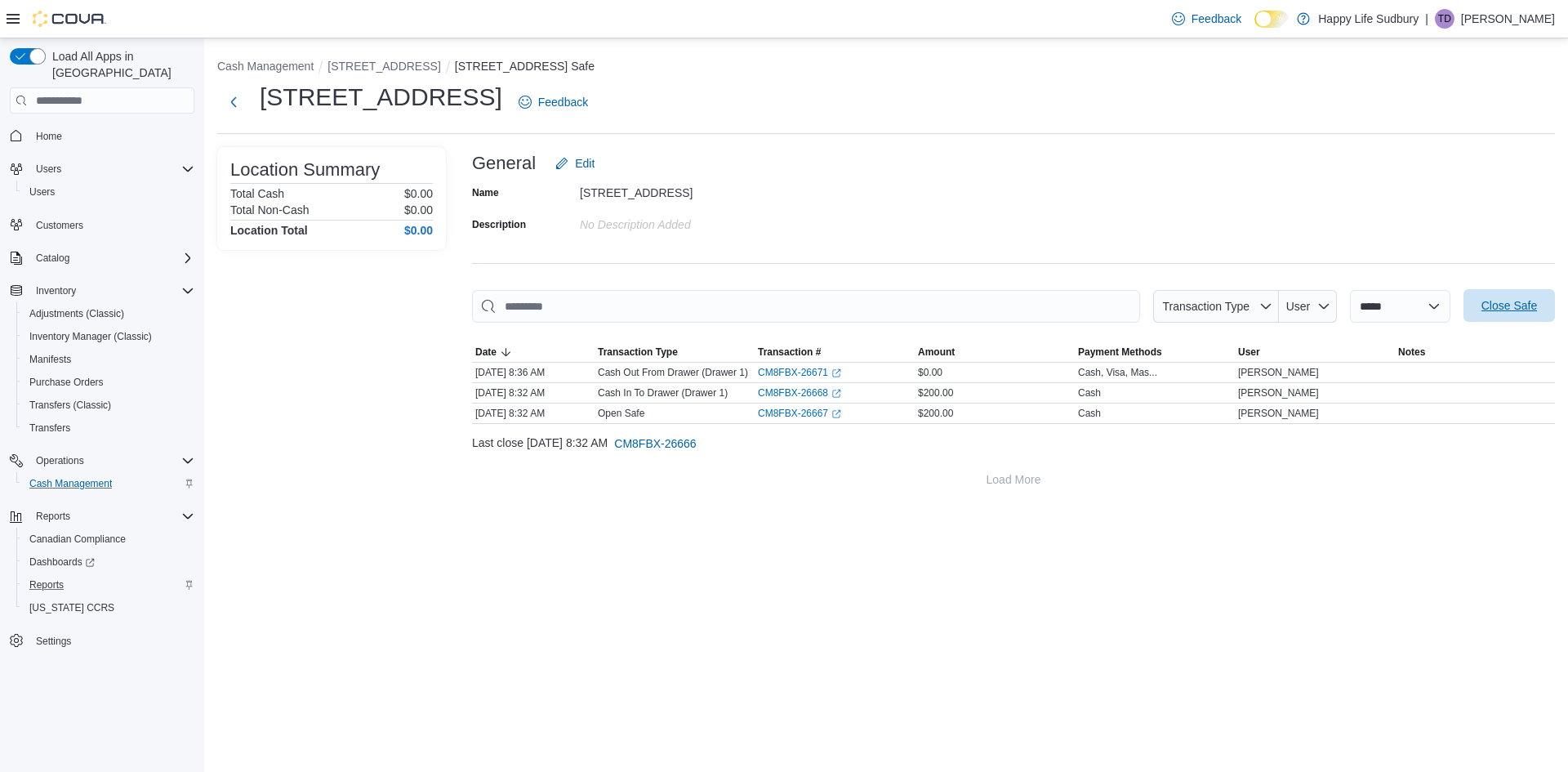
click at [1509, 296] on span "Close Safe" at bounding box center [1509, 305] width 72 height 32
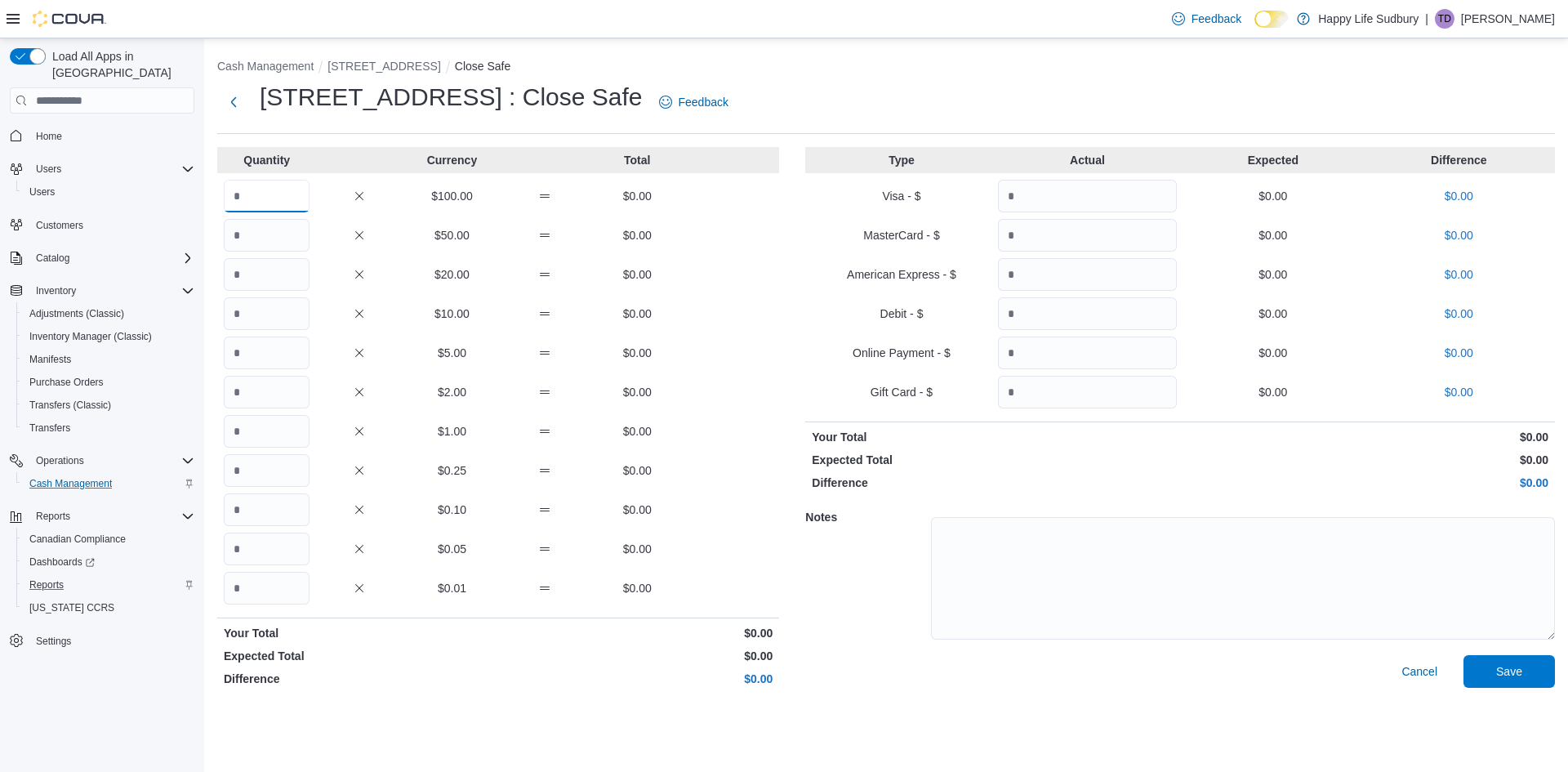
click at [299, 204] on input "Quantity" at bounding box center [267, 195] width 85 height 32
type input "*"
click at [1524, 675] on span "Save" at bounding box center [1509, 671] width 72 height 32
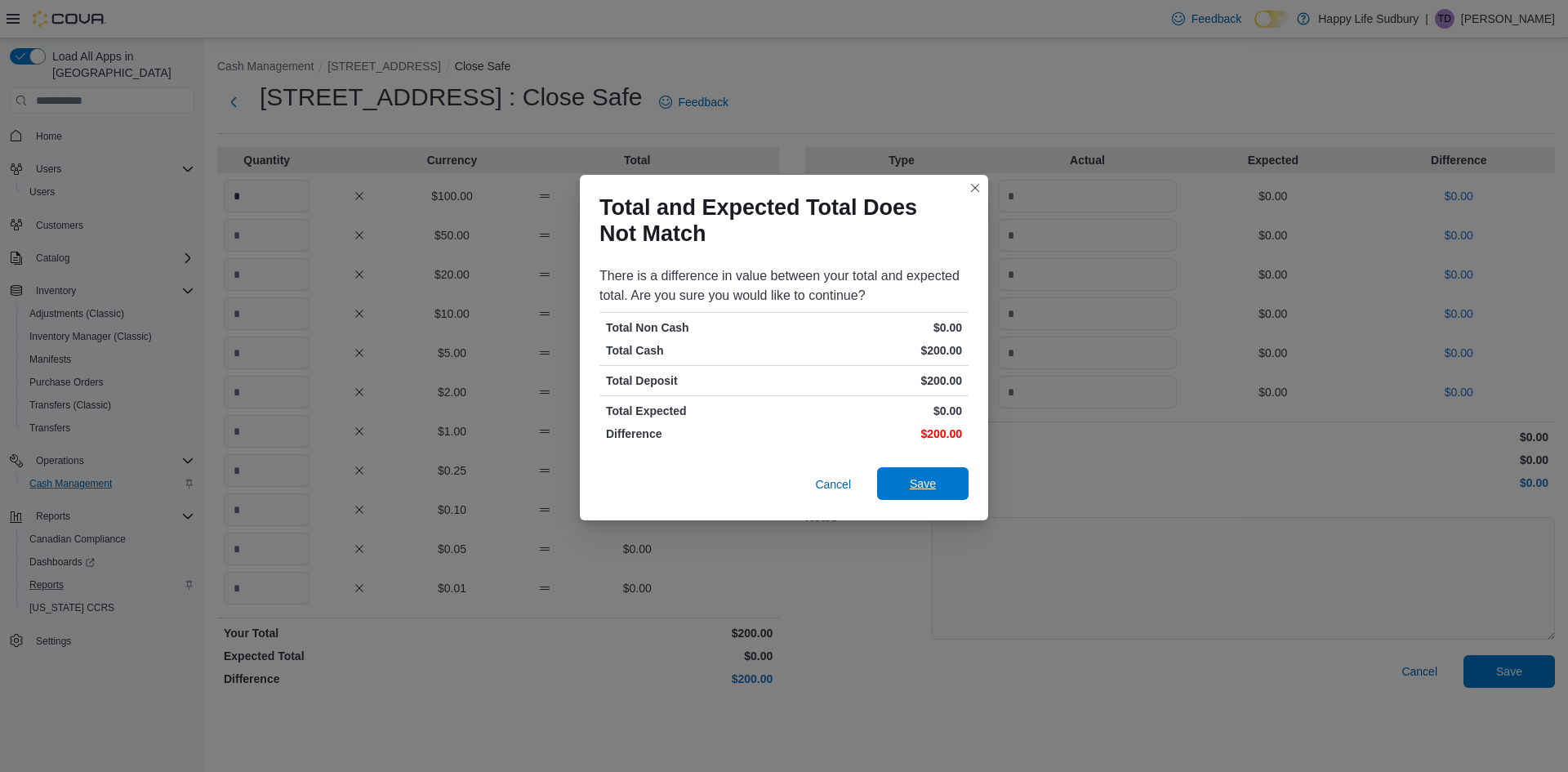
click at [931, 484] on span "Save" at bounding box center [923, 483] width 27 height 16
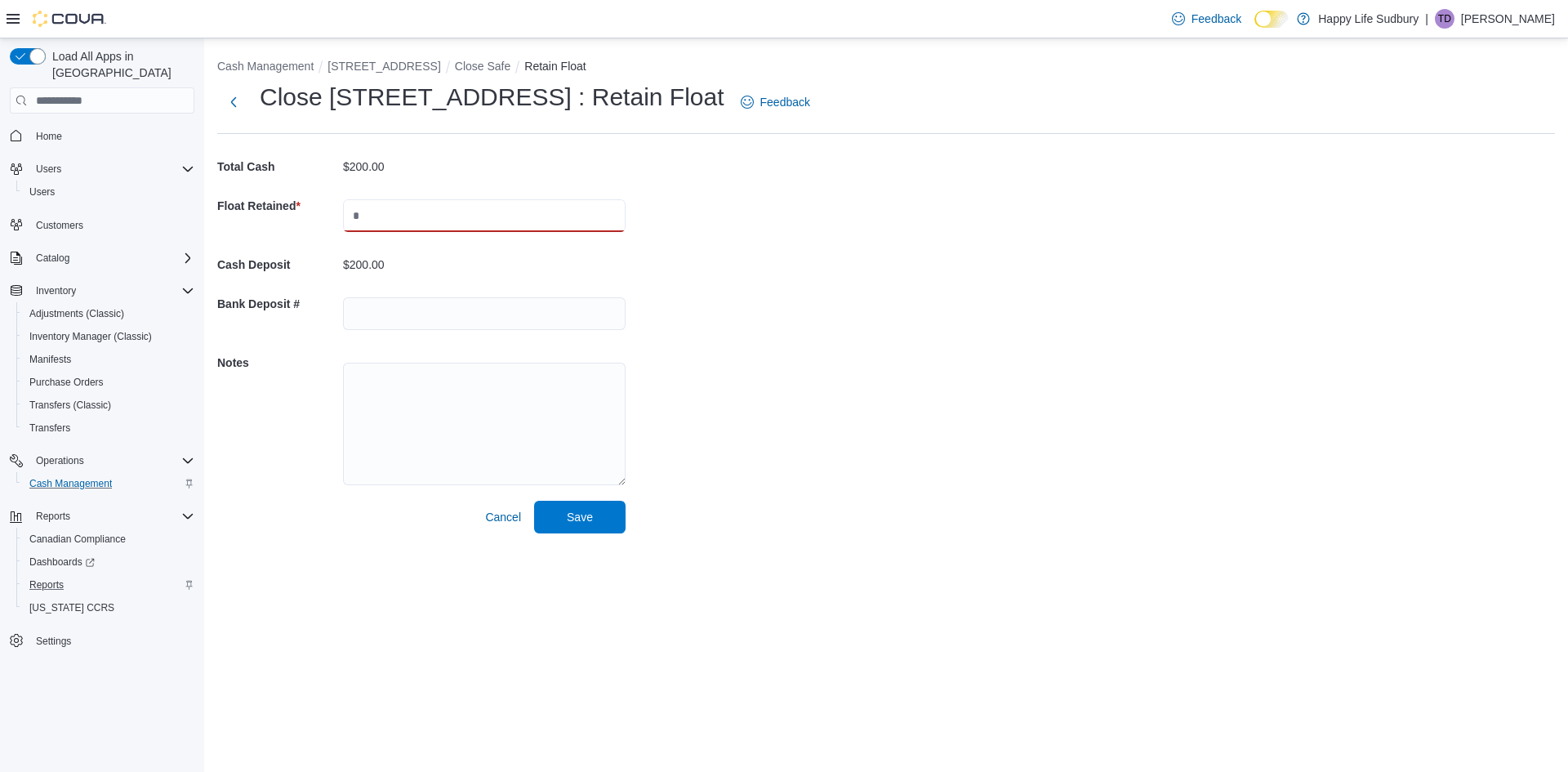
click at [383, 222] on input "text" at bounding box center [485, 215] width 283 height 32
type input "***"
click at [576, 513] on span "Save" at bounding box center [581, 516] width 27 height 16
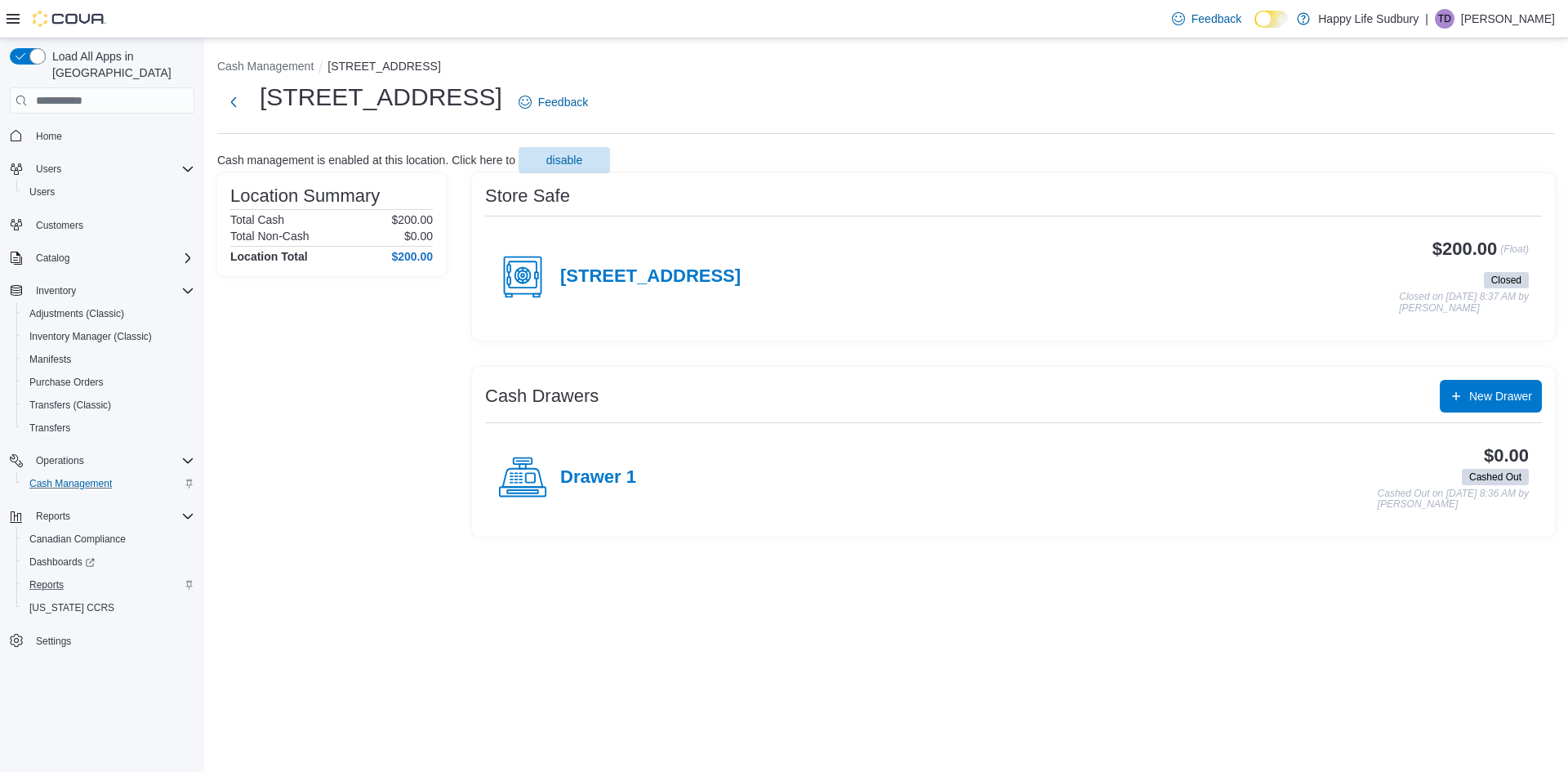
click at [81, 575] on div "Reports" at bounding box center [108, 584] width 172 height 20
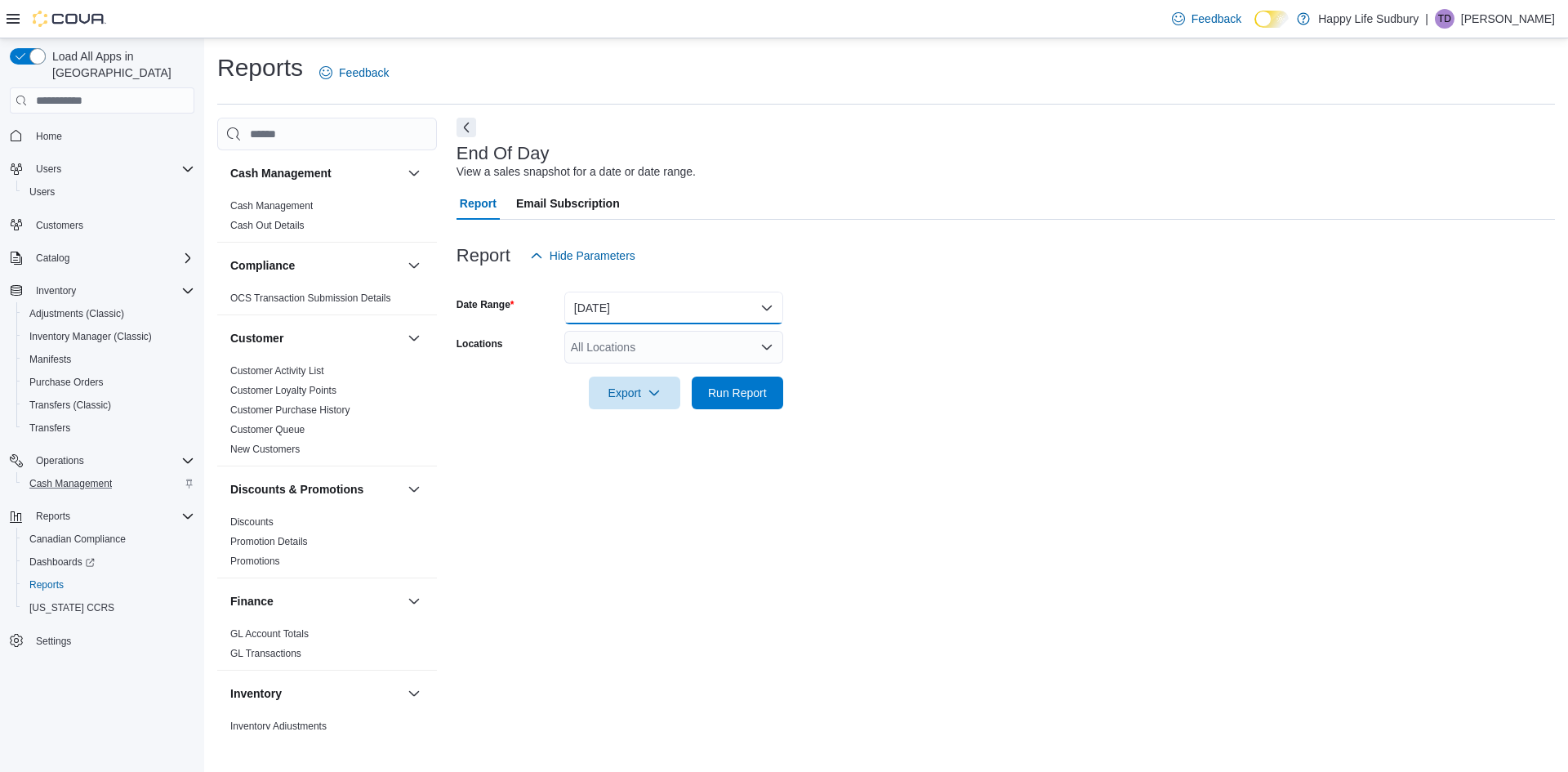
click at [699, 310] on button "[DATE]" at bounding box center [673, 307] width 219 height 32
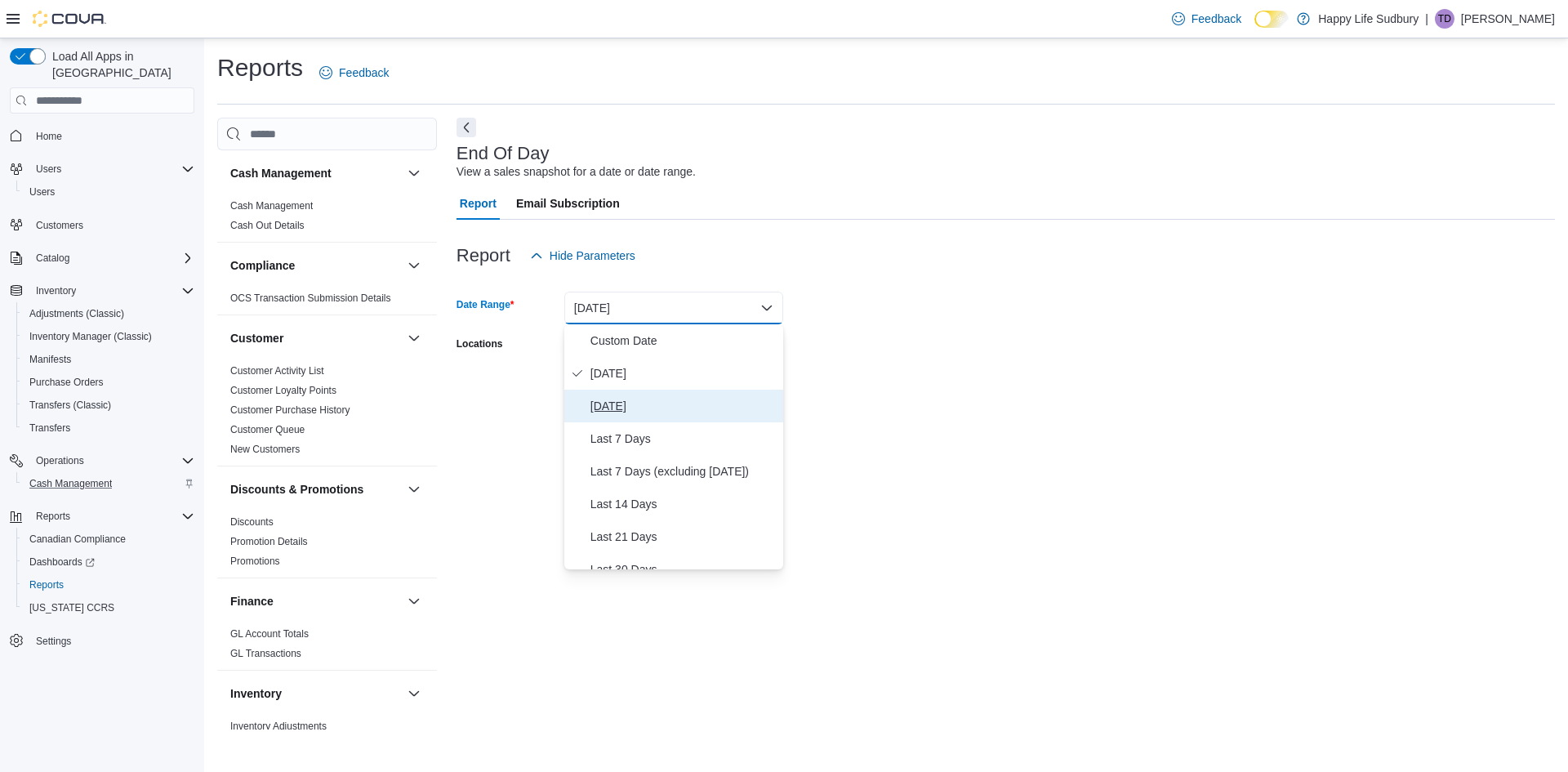
click at [673, 407] on span "[DATE]" at bounding box center [684, 406] width 186 height 20
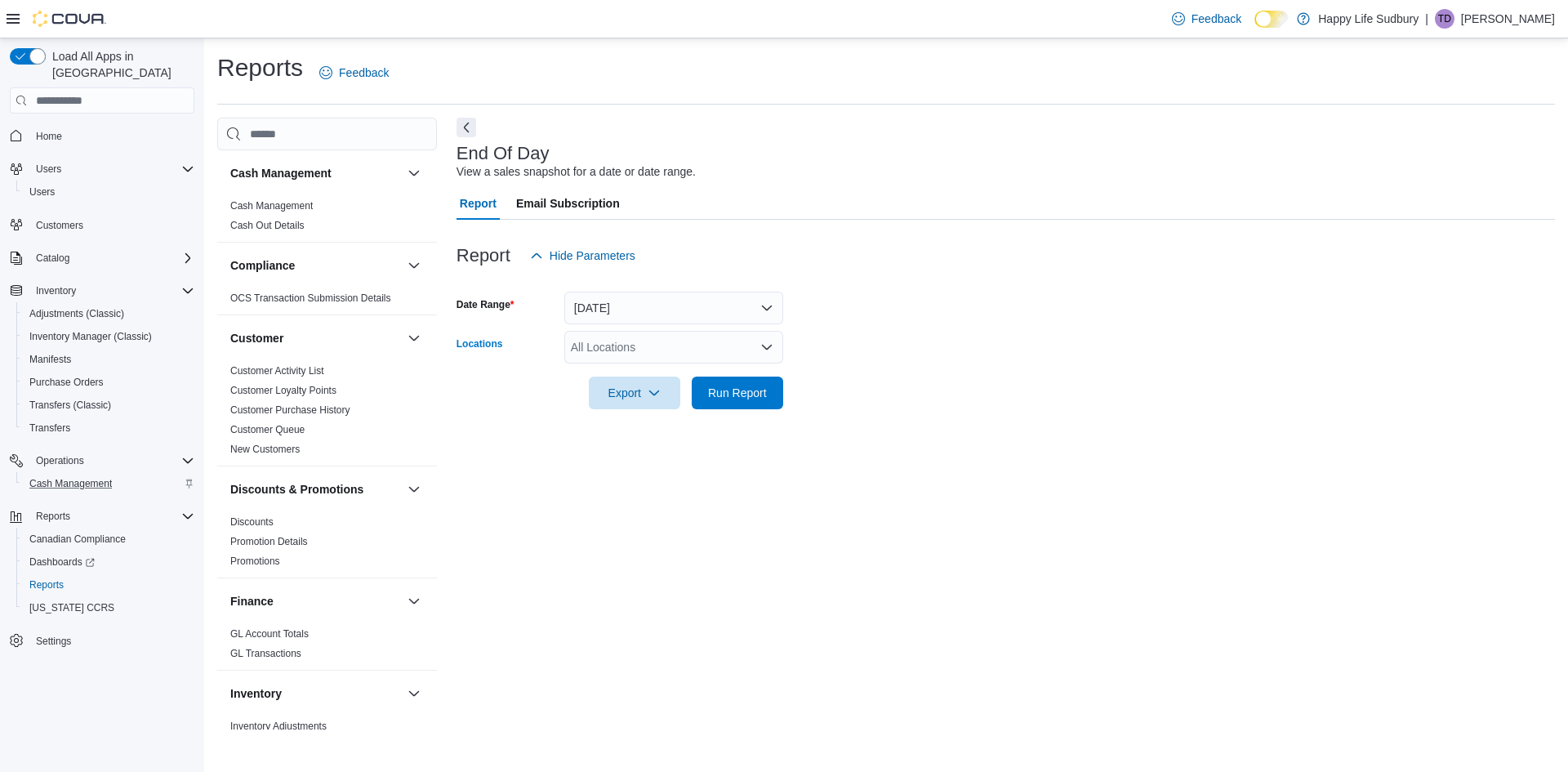
click at [713, 339] on div "All Locations" at bounding box center [673, 347] width 219 height 32
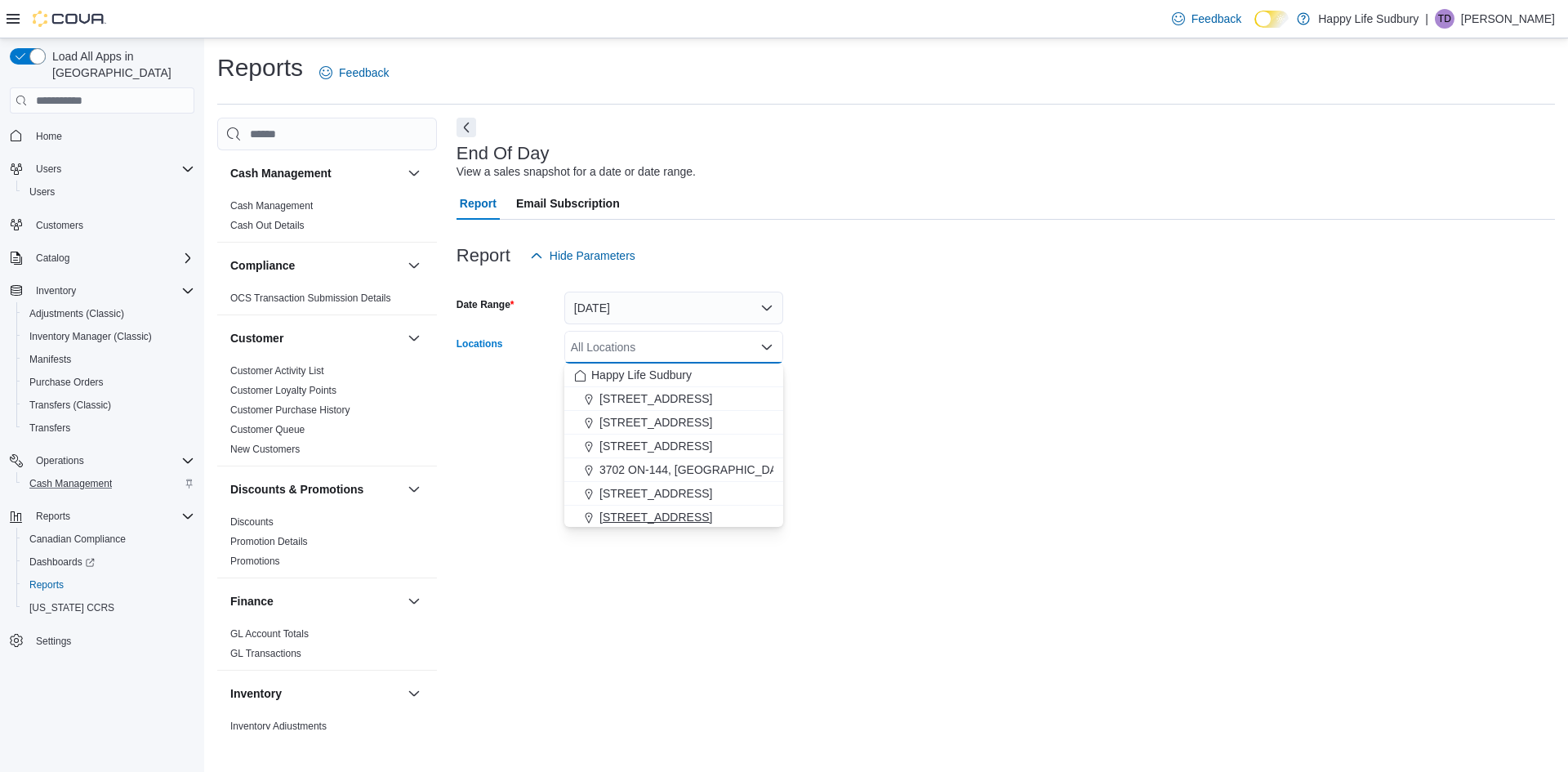
click at [644, 512] on span "[STREET_ADDRESS]" at bounding box center [655, 516] width 113 height 16
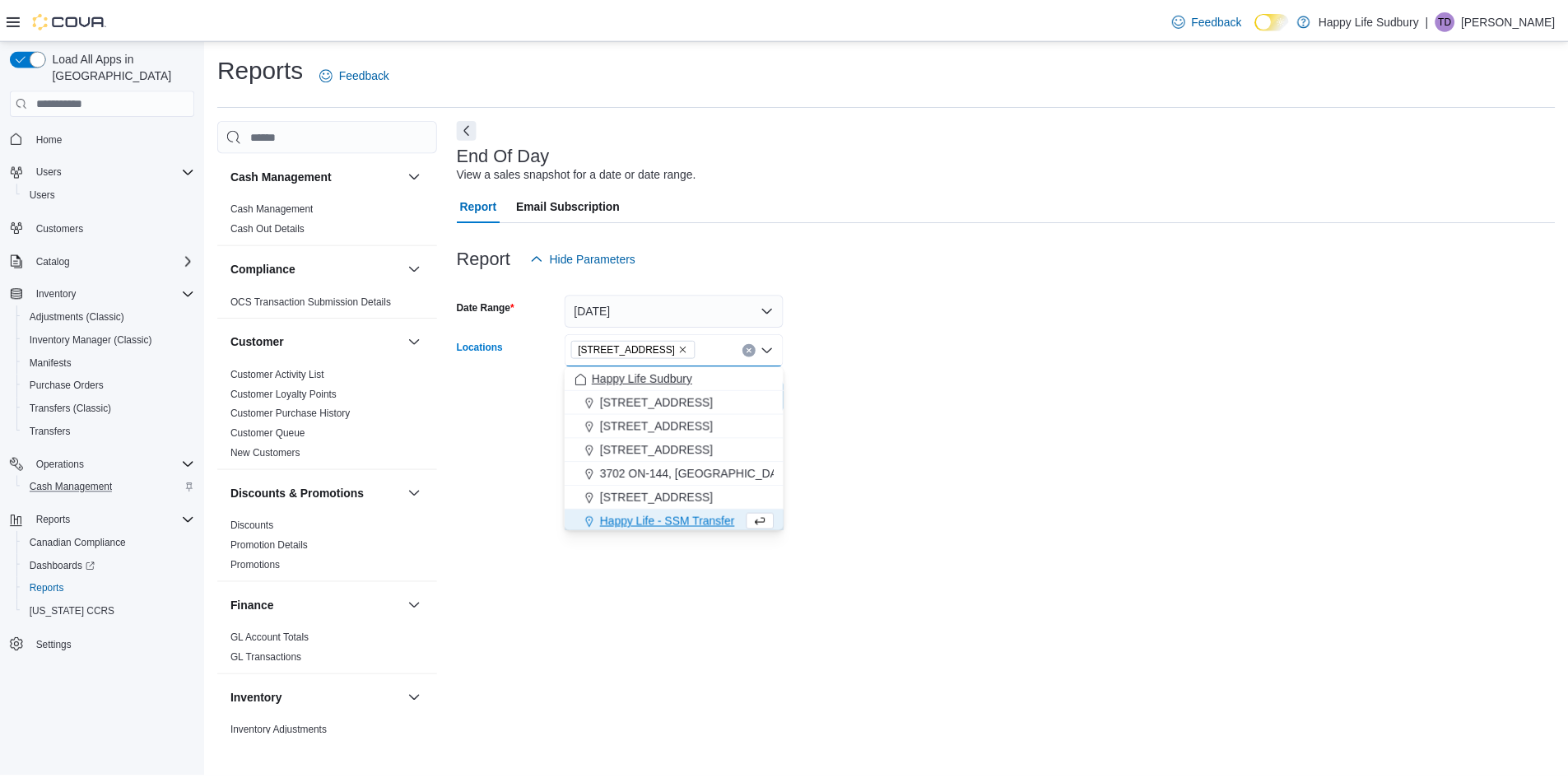
scroll to position [3, 0]
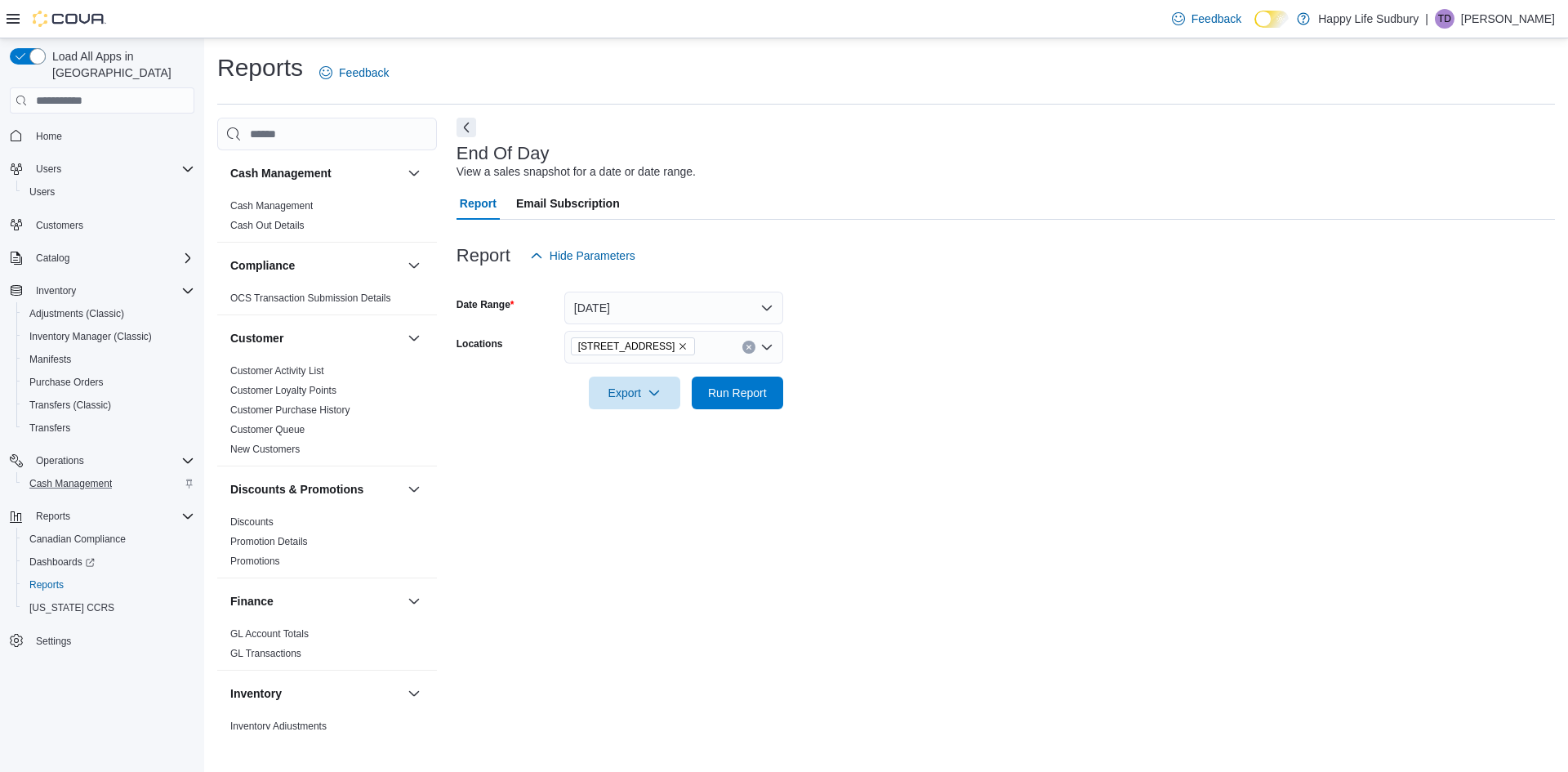
click at [890, 379] on form "Date Range [DATE] Locations [STREET_ADDRESS] Export Run Report" at bounding box center [1005, 340] width 1098 height 138
click at [736, 396] on span "Run Report" at bounding box center [738, 392] width 59 height 16
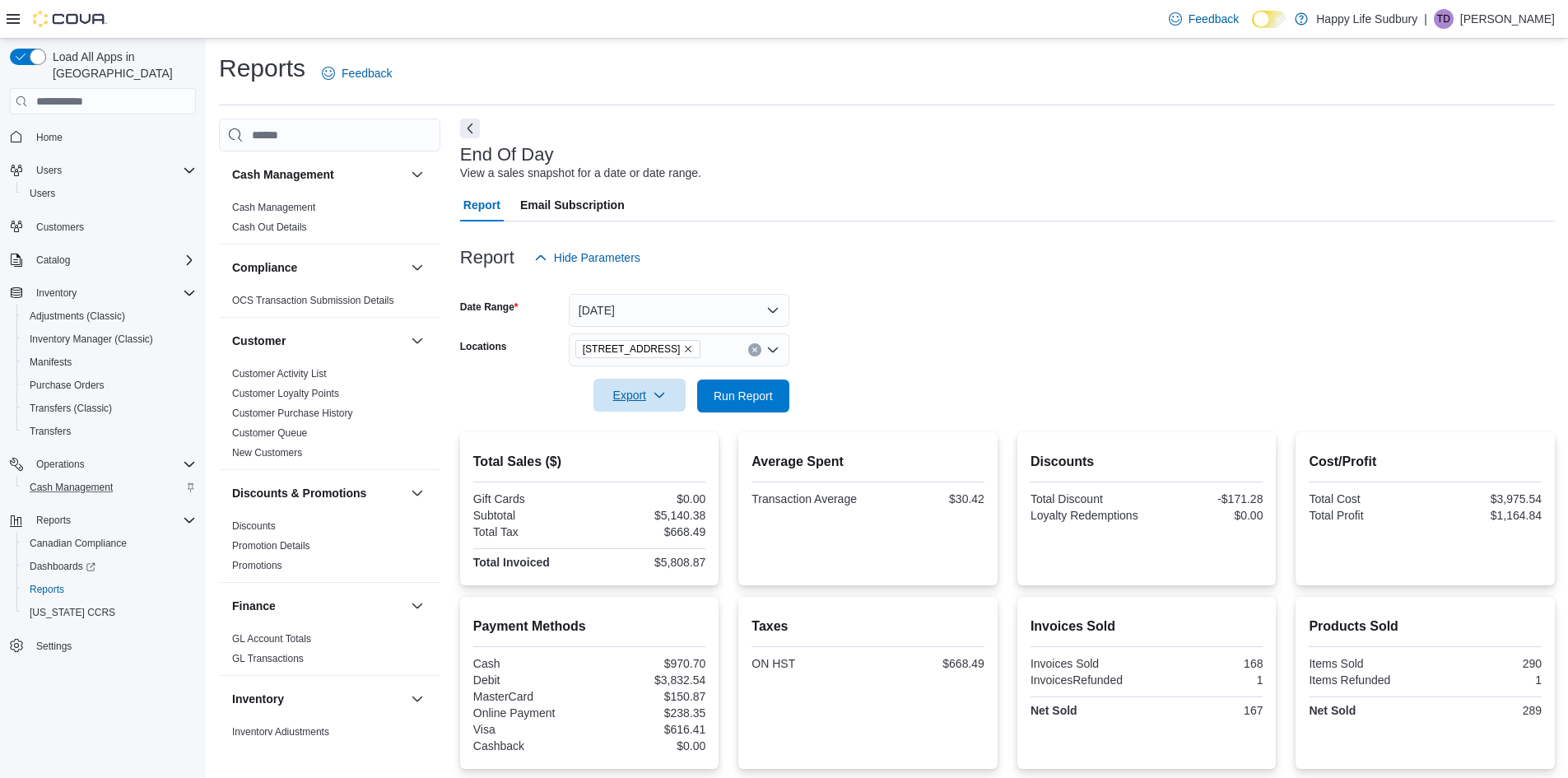
click at [657, 392] on icon "button" at bounding box center [660, 395] width 13 height 13
click at [659, 453] on button "Export to Pdf" at bounding box center [642, 462] width 94 height 32
click at [86, 481] on span "Cash Management" at bounding box center [71, 487] width 83 height 13
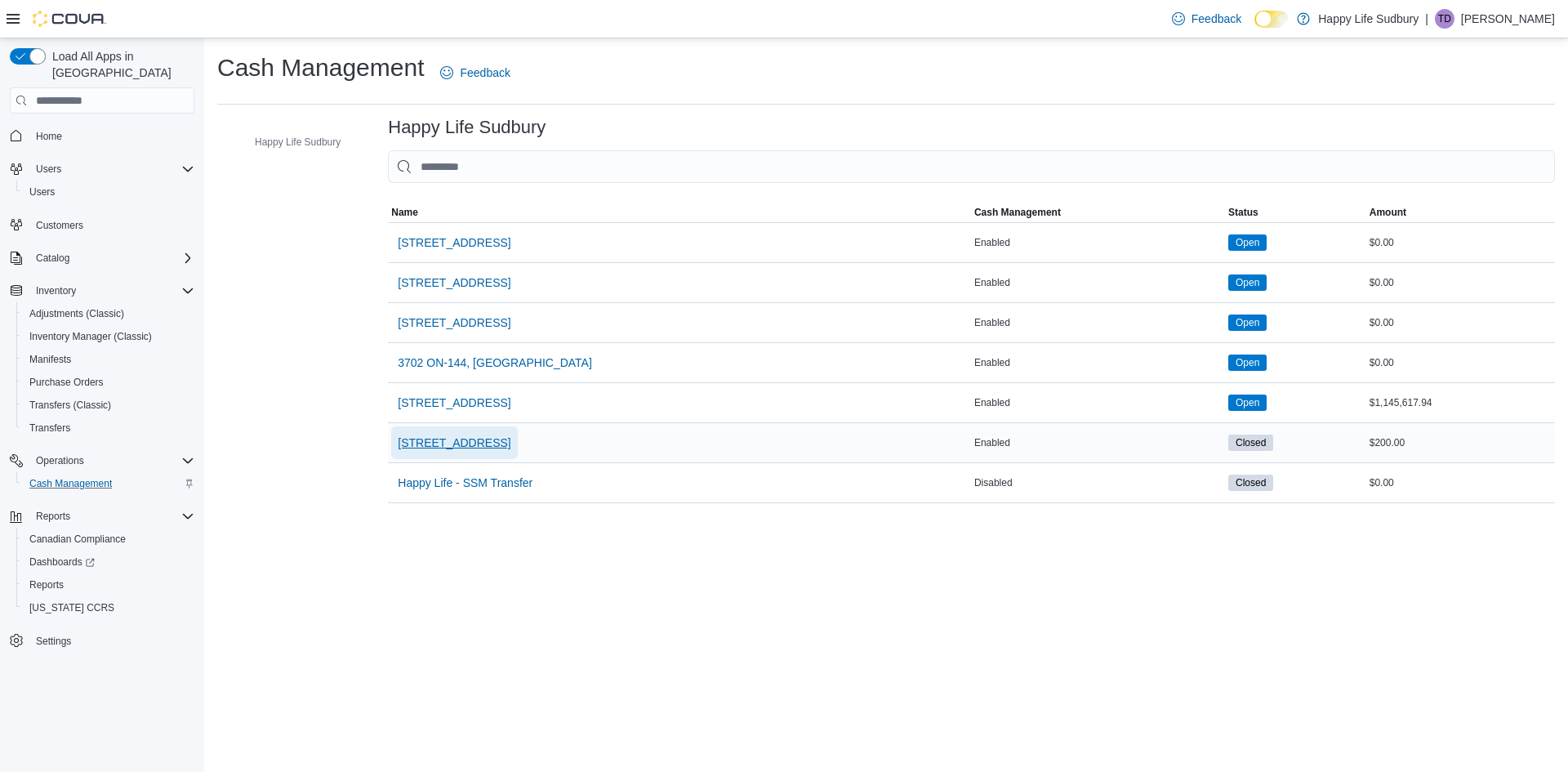
click at [486, 437] on span "[STREET_ADDRESS]" at bounding box center [453, 442] width 113 height 16
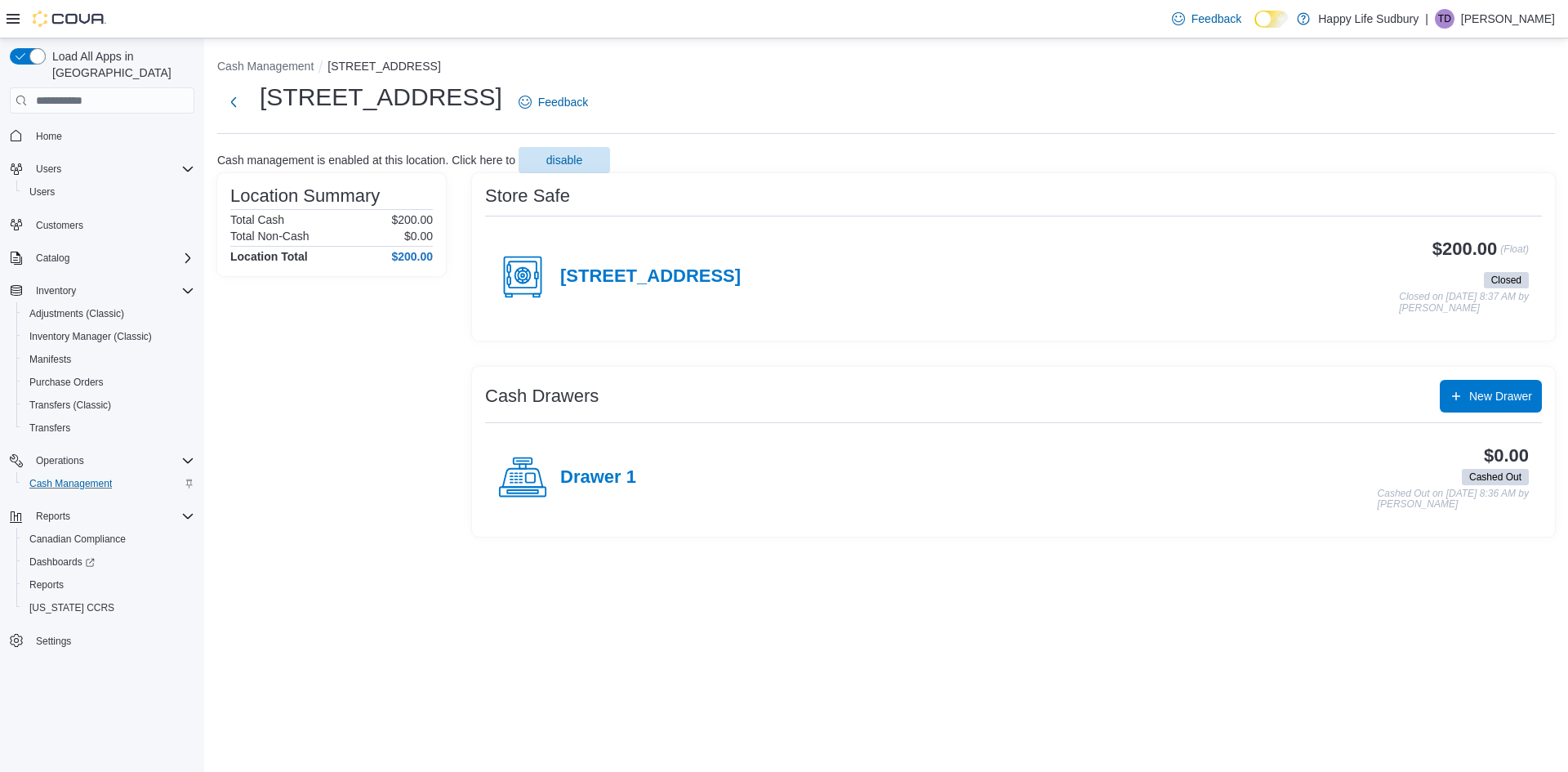
click at [1473, 413] on div "Cash Drawers New Drawer Drawer 1 $0.00 Cashed Out Cashed Out on [DATE] 8:36 AM …" at bounding box center [1014, 451] width 1083 height 170
click at [1481, 405] on span "New Drawer" at bounding box center [1491, 395] width 83 height 32
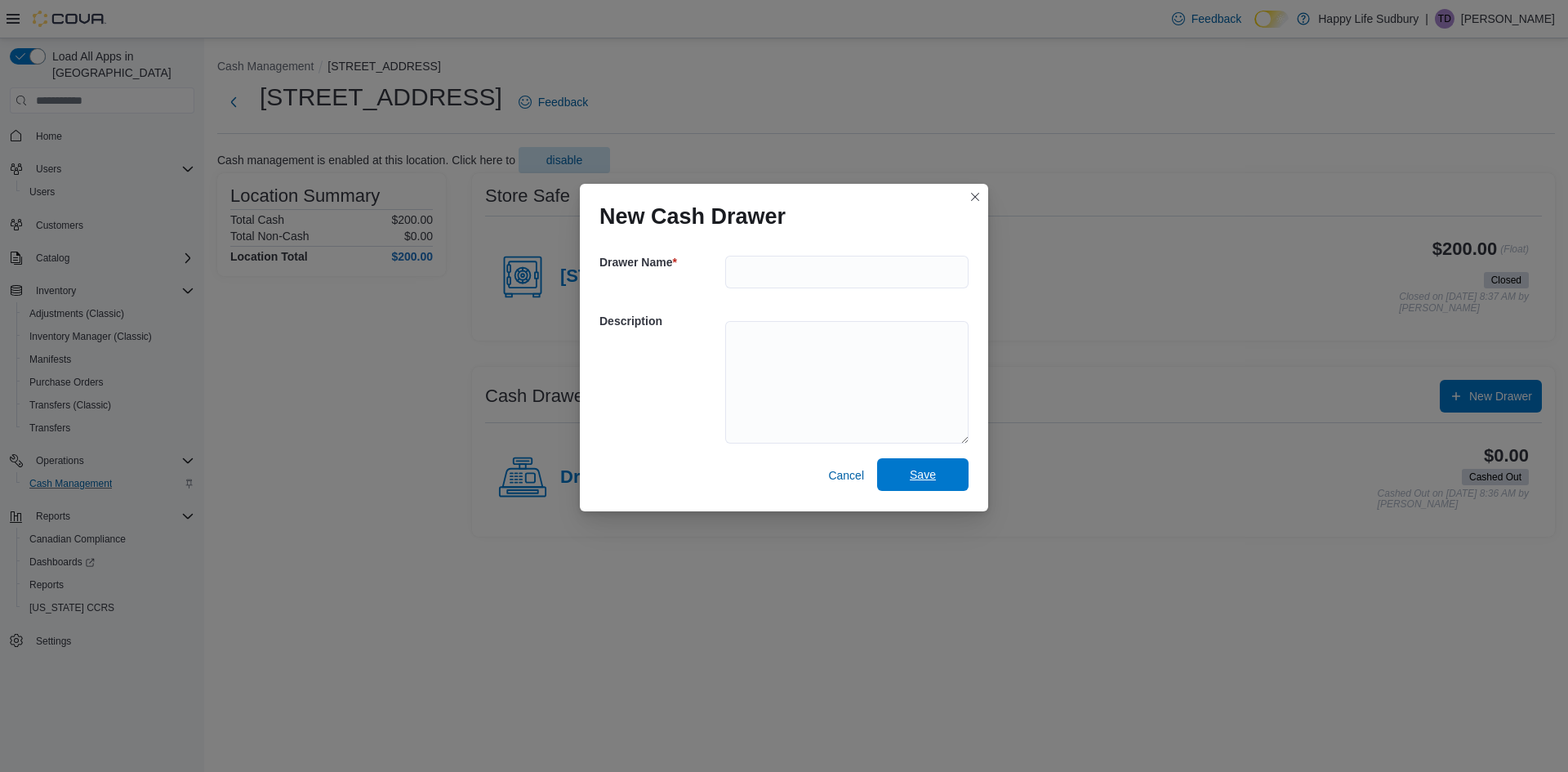
click at [932, 472] on span "Save" at bounding box center [923, 474] width 27 height 16
click at [806, 263] on input "text" at bounding box center [847, 272] width 244 height 32
click at [853, 470] on span "Cancel" at bounding box center [846, 475] width 36 height 16
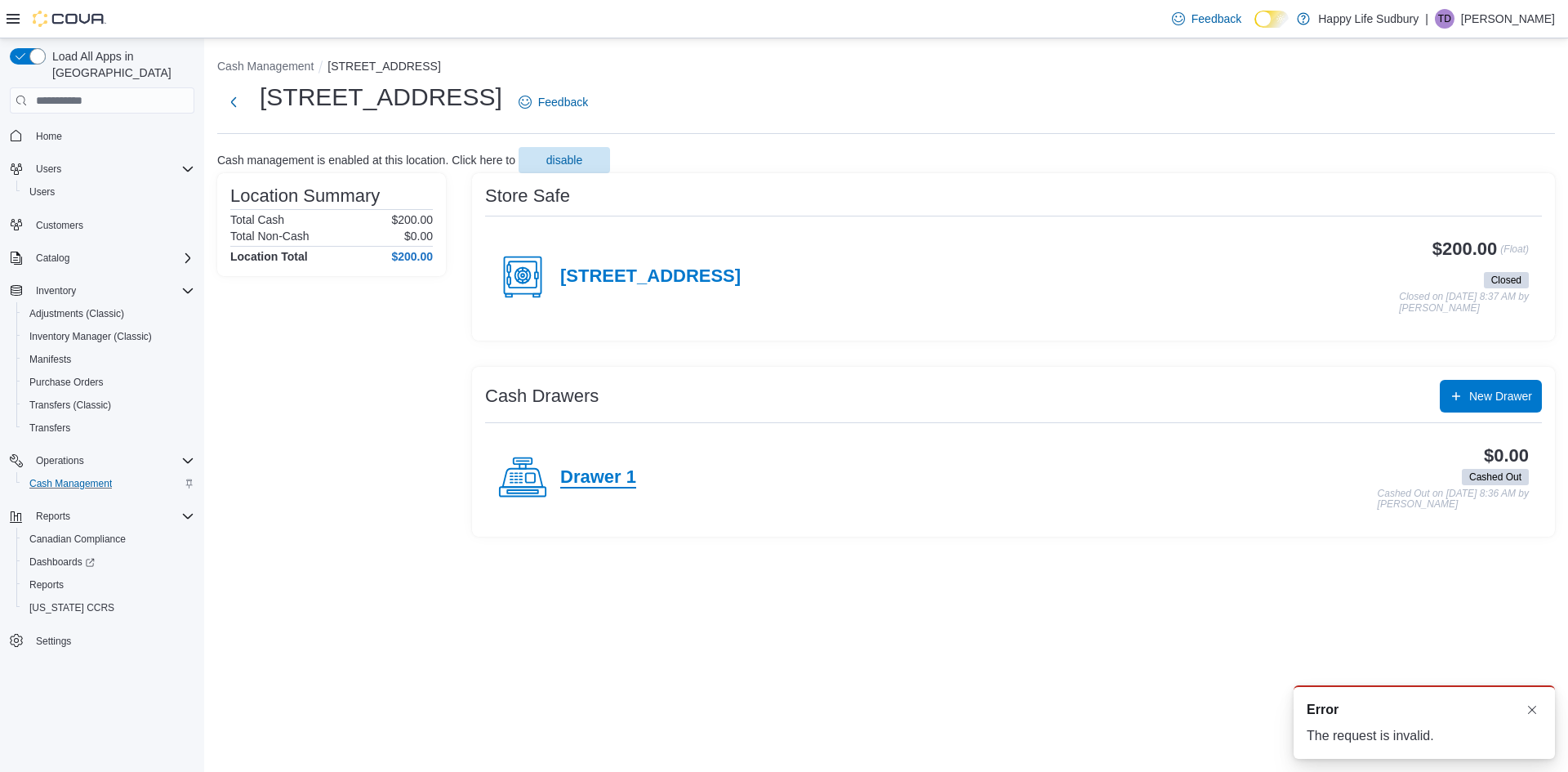
click at [605, 485] on h4 "Drawer 1" at bounding box center [599, 478] width 76 height 21
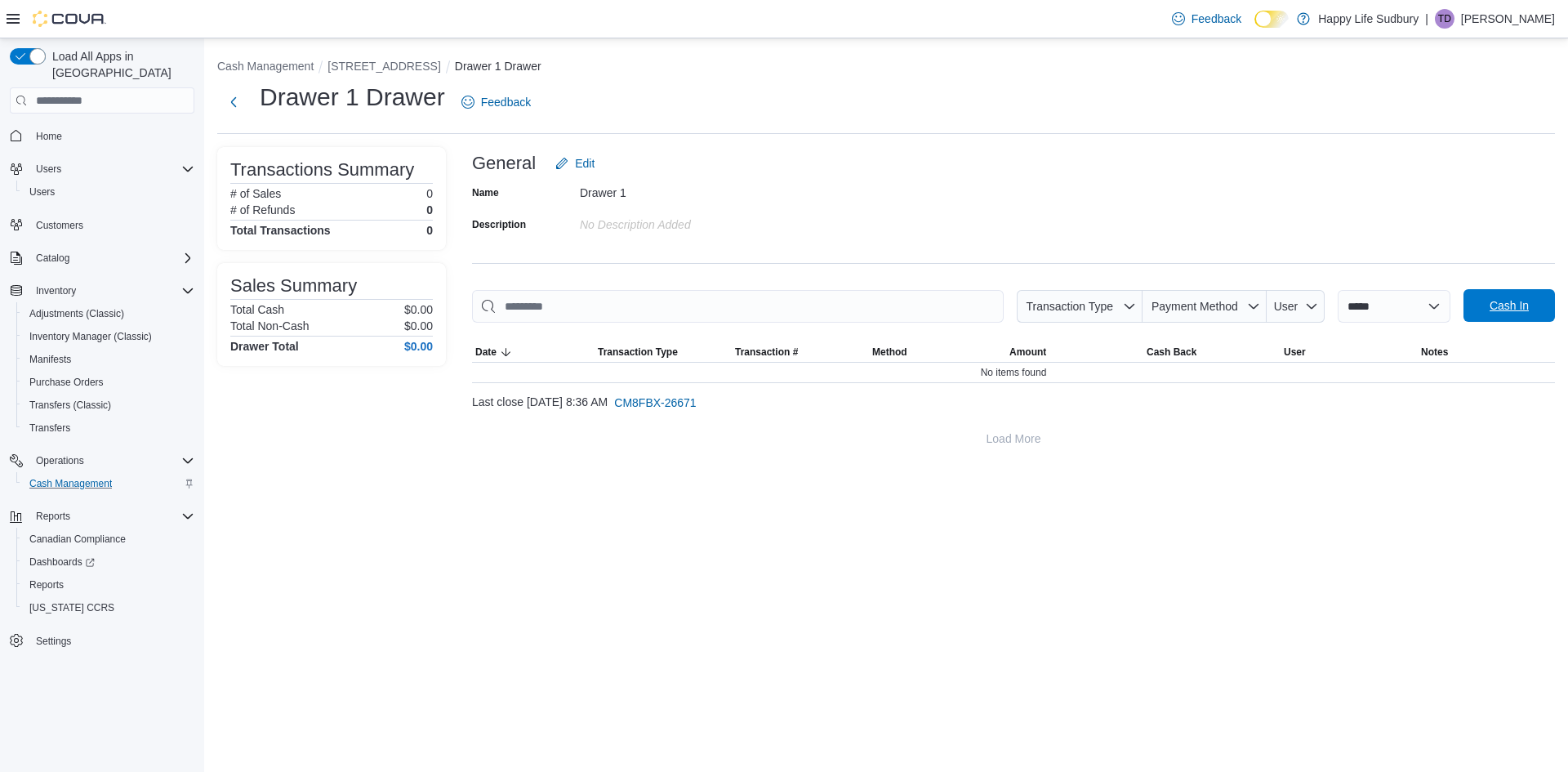
click at [1509, 311] on span "Cash In" at bounding box center [1509, 304] width 39 height 16
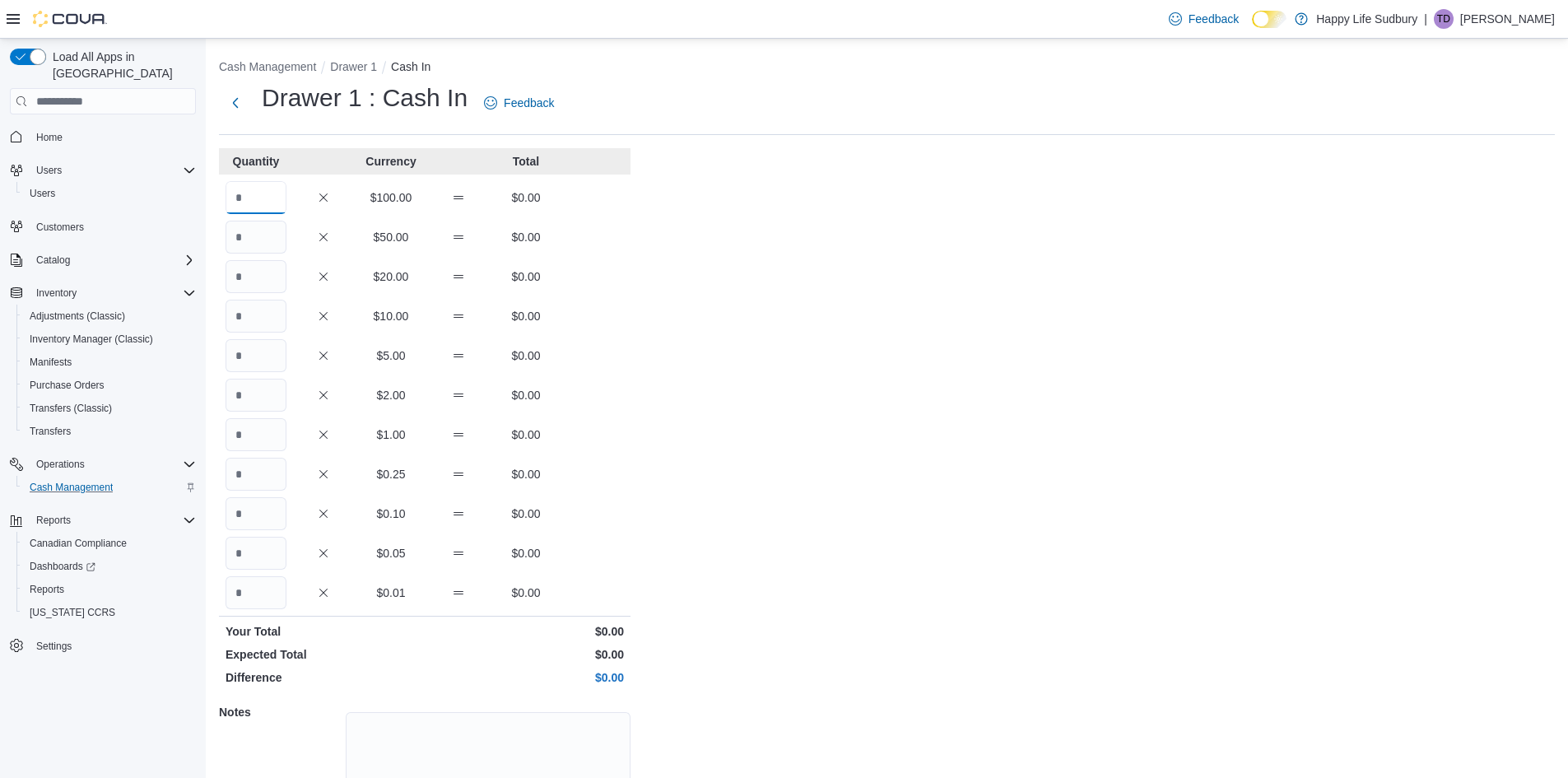
click at [277, 184] on input "Quantity" at bounding box center [256, 197] width 61 height 32
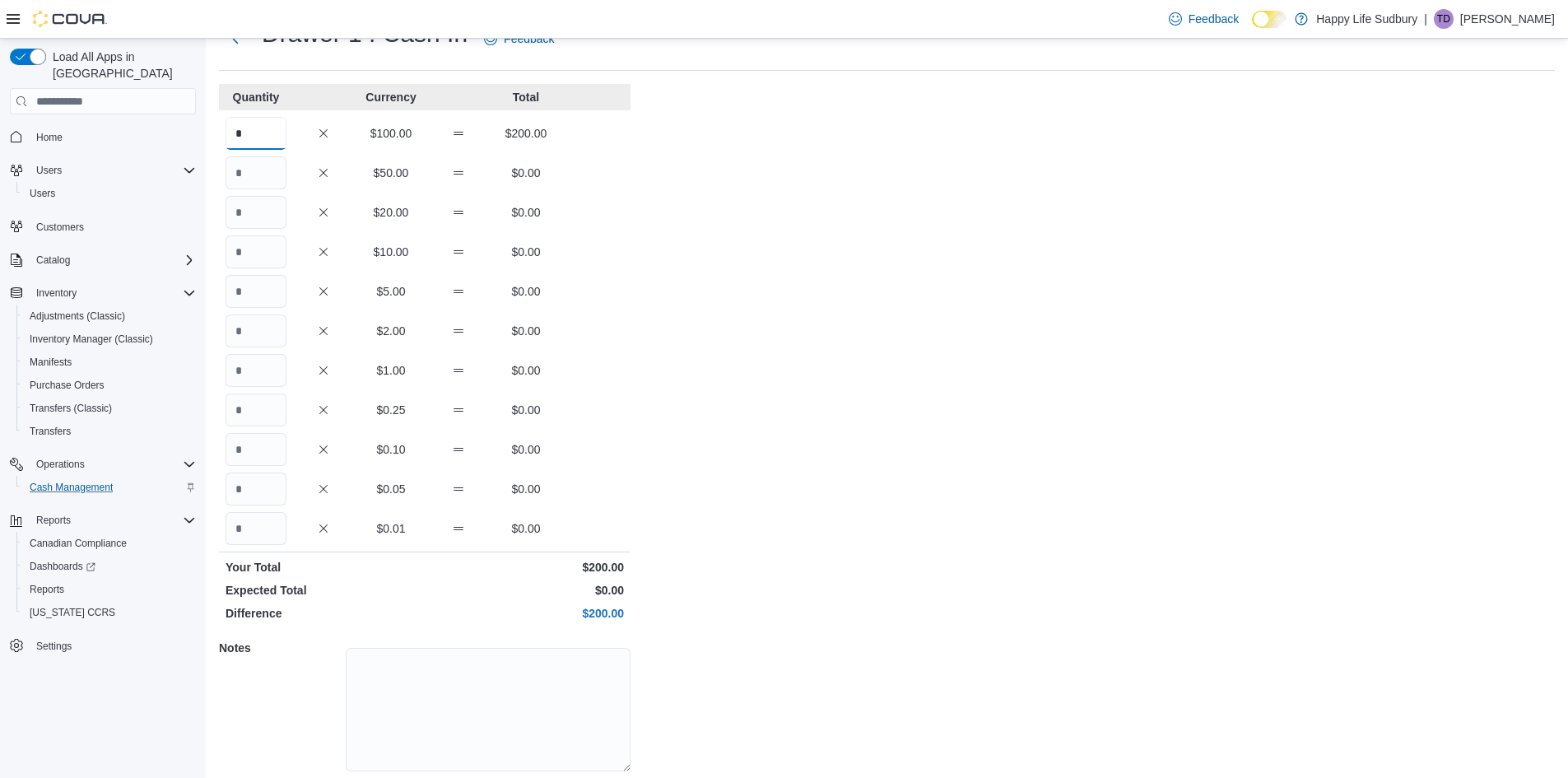
scroll to position [119, 0]
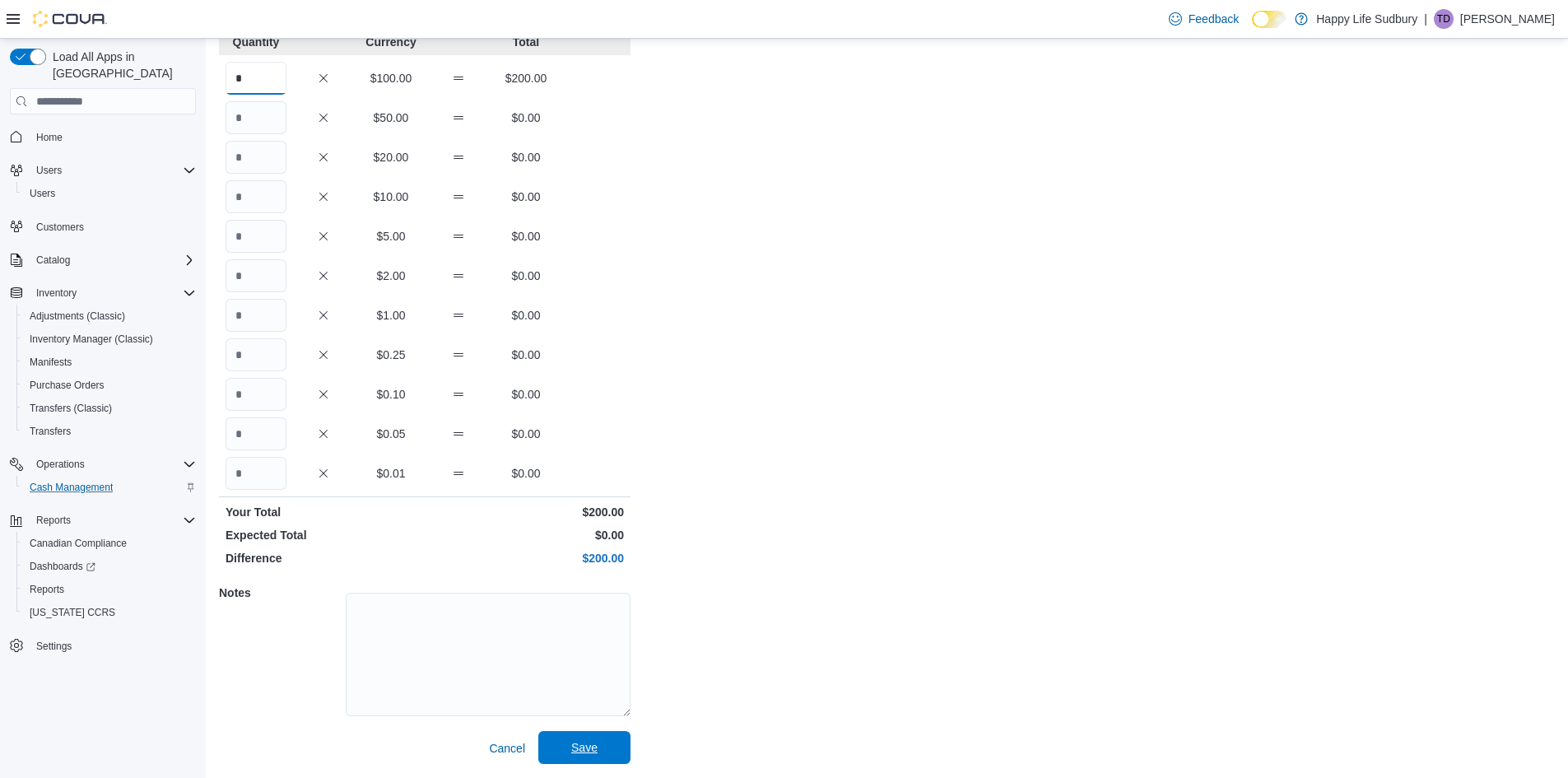
type input "*"
click at [599, 754] on span "Save" at bounding box center [585, 747] width 73 height 32
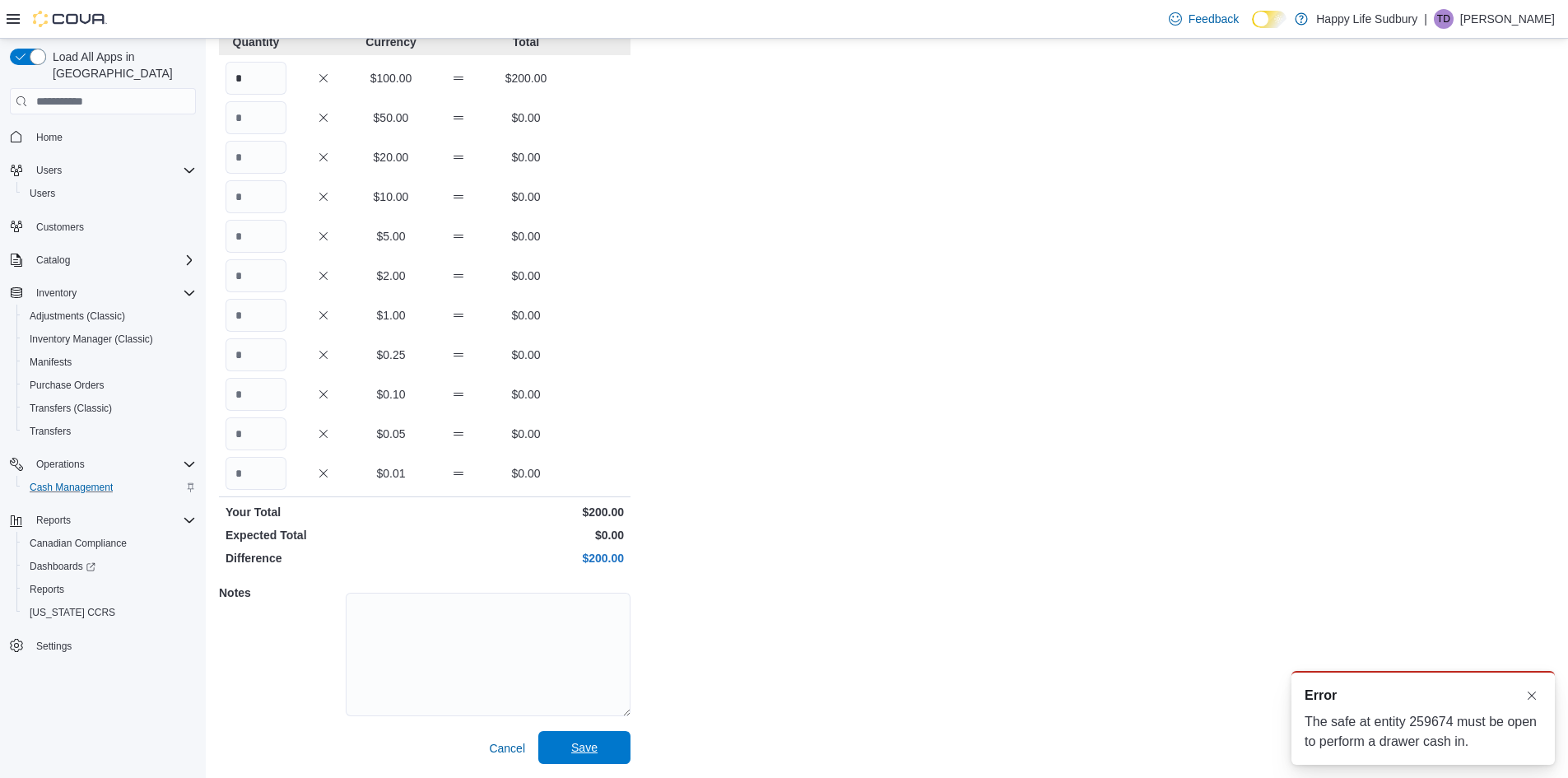
scroll to position [0, 0]
click at [501, 743] on span "Cancel" at bounding box center [508, 747] width 36 height 16
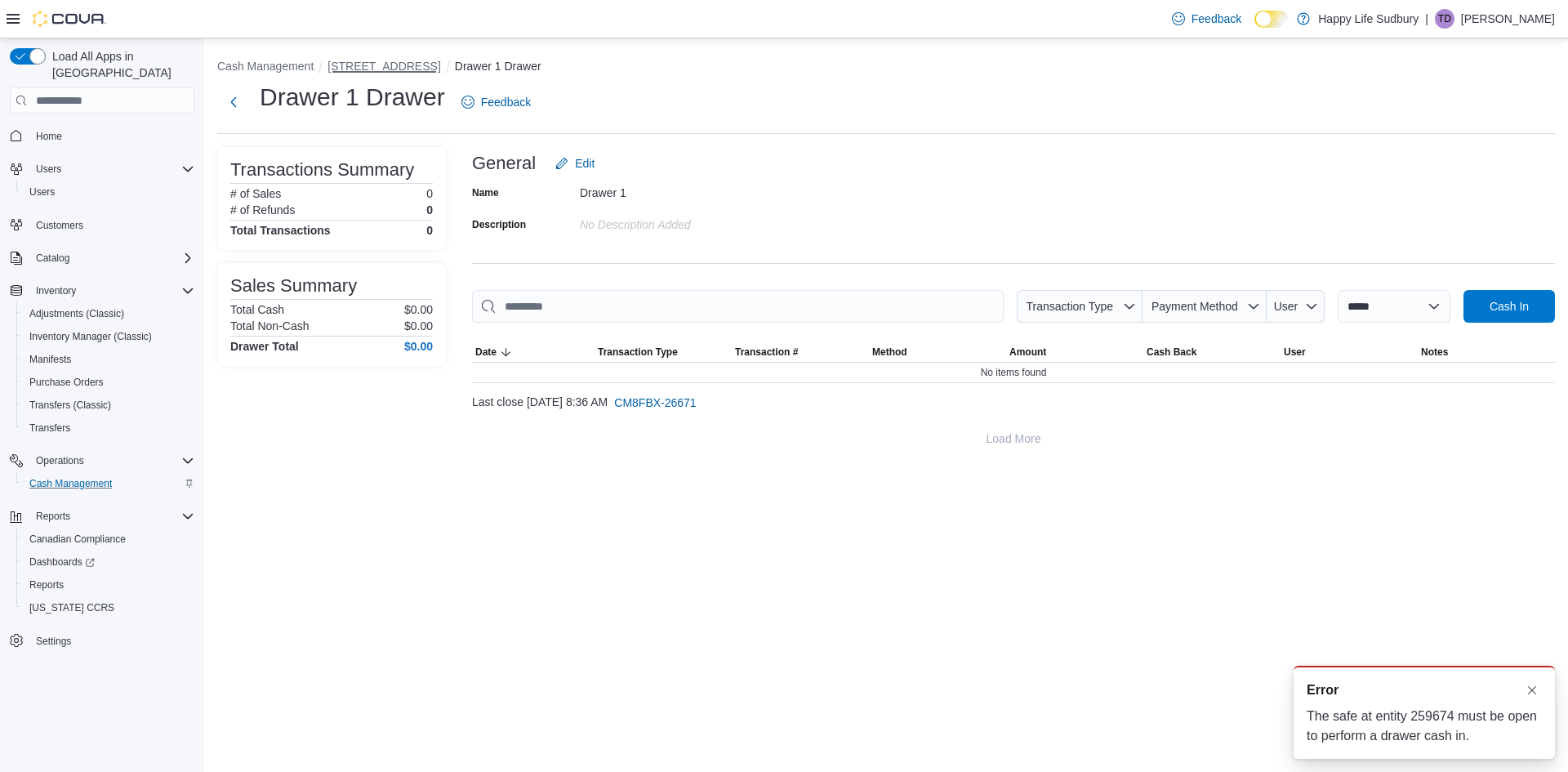
click at [437, 65] on button "[STREET_ADDRESS]" at bounding box center [383, 66] width 113 height 13
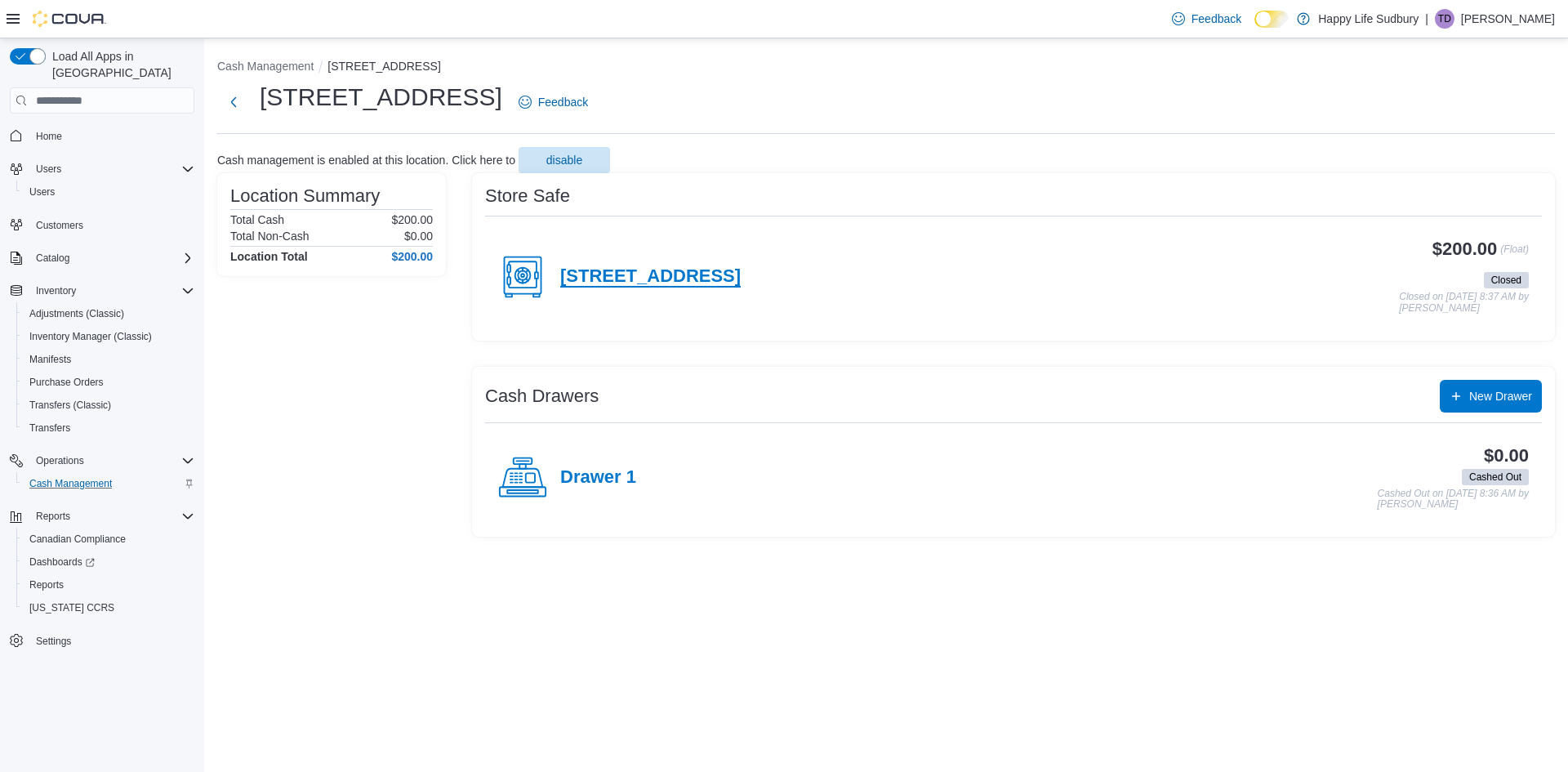
click at [715, 273] on h4 "[STREET_ADDRESS]" at bounding box center [651, 277] width 180 height 21
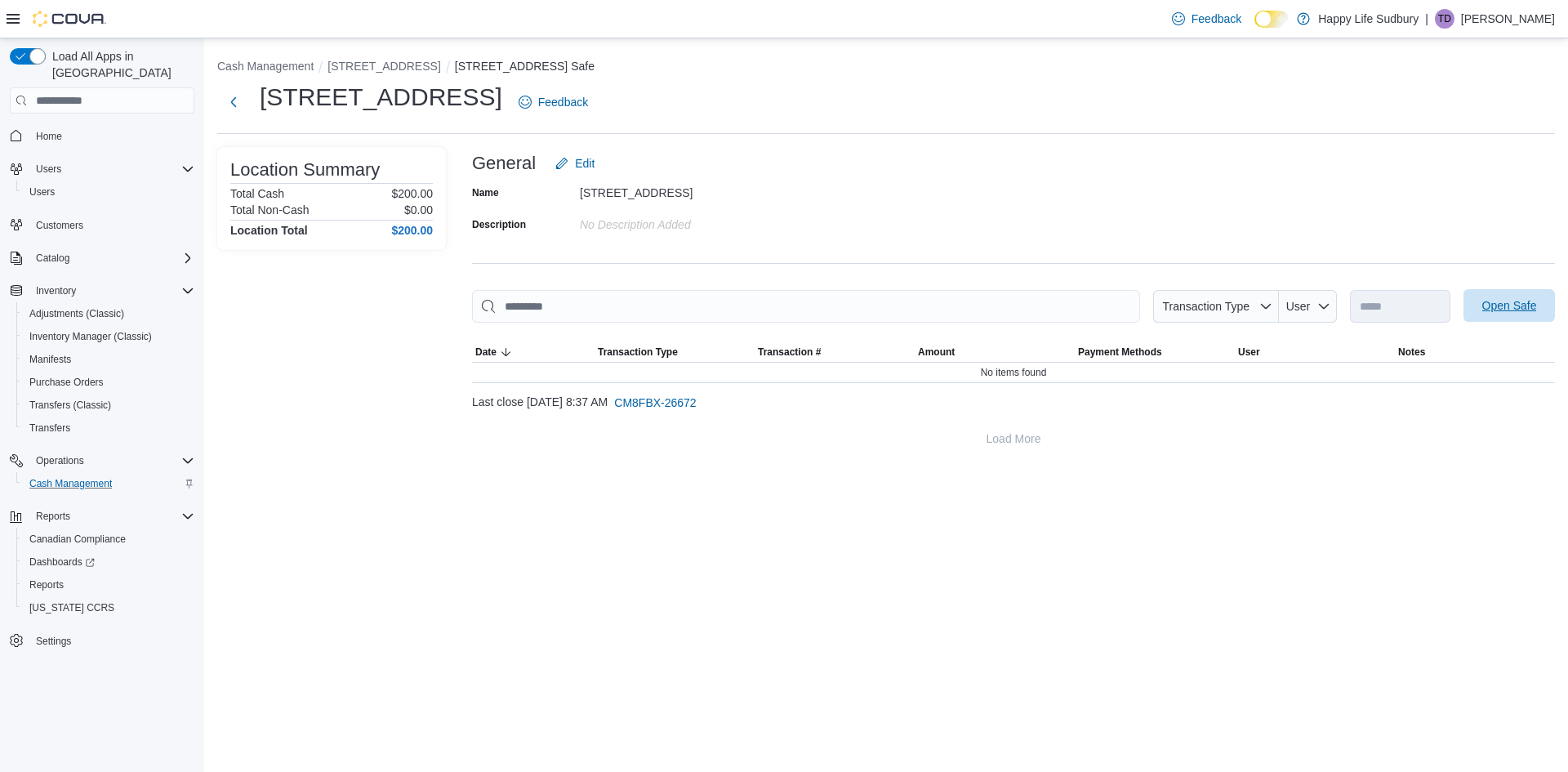
click at [1504, 314] on span "Open Safe" at bounding box center [1510, 304] width 55 height 16
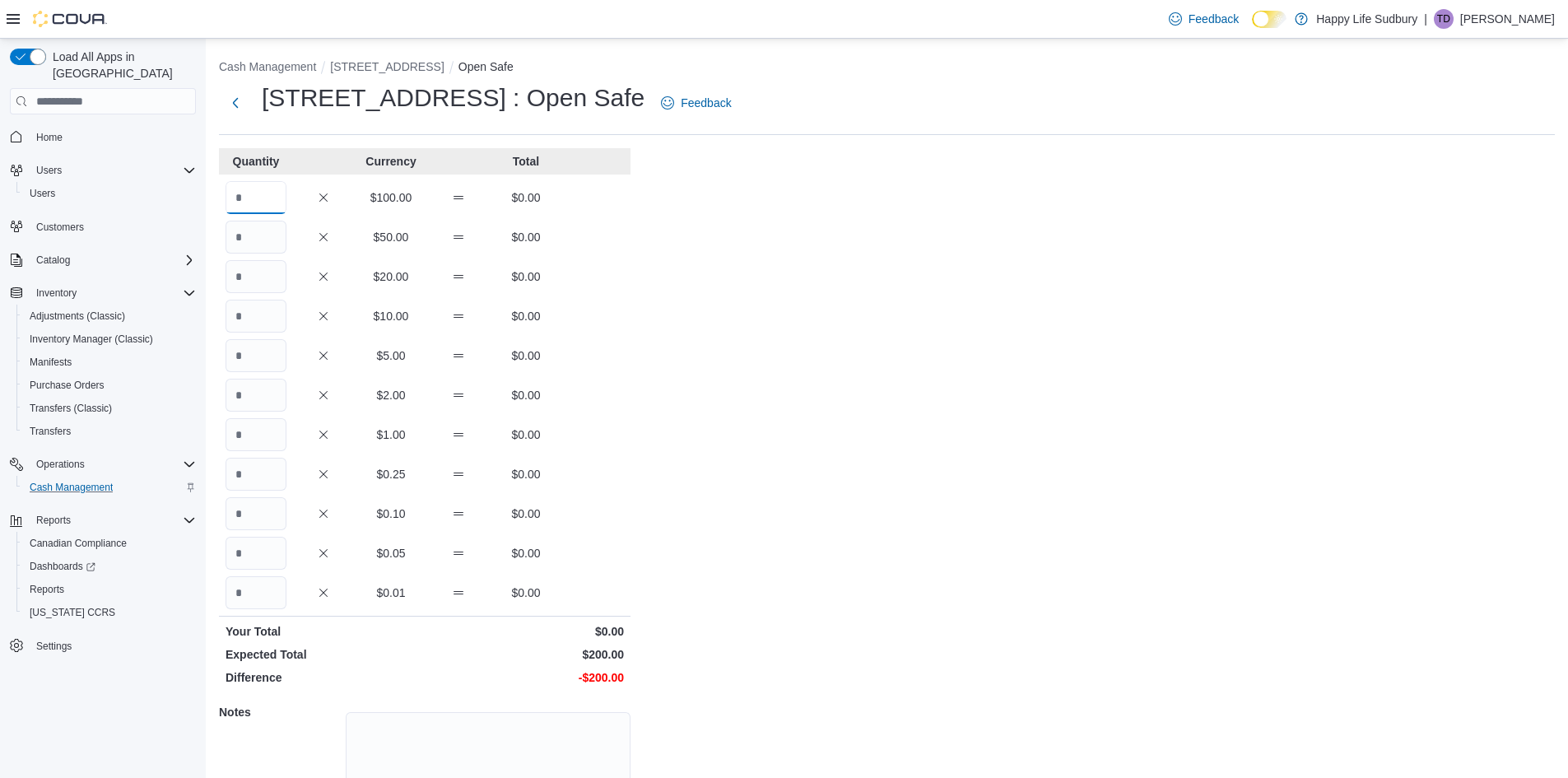
click at [258, 187] on input "Quantity" at bounding box center [256, 197] width 61 height 32
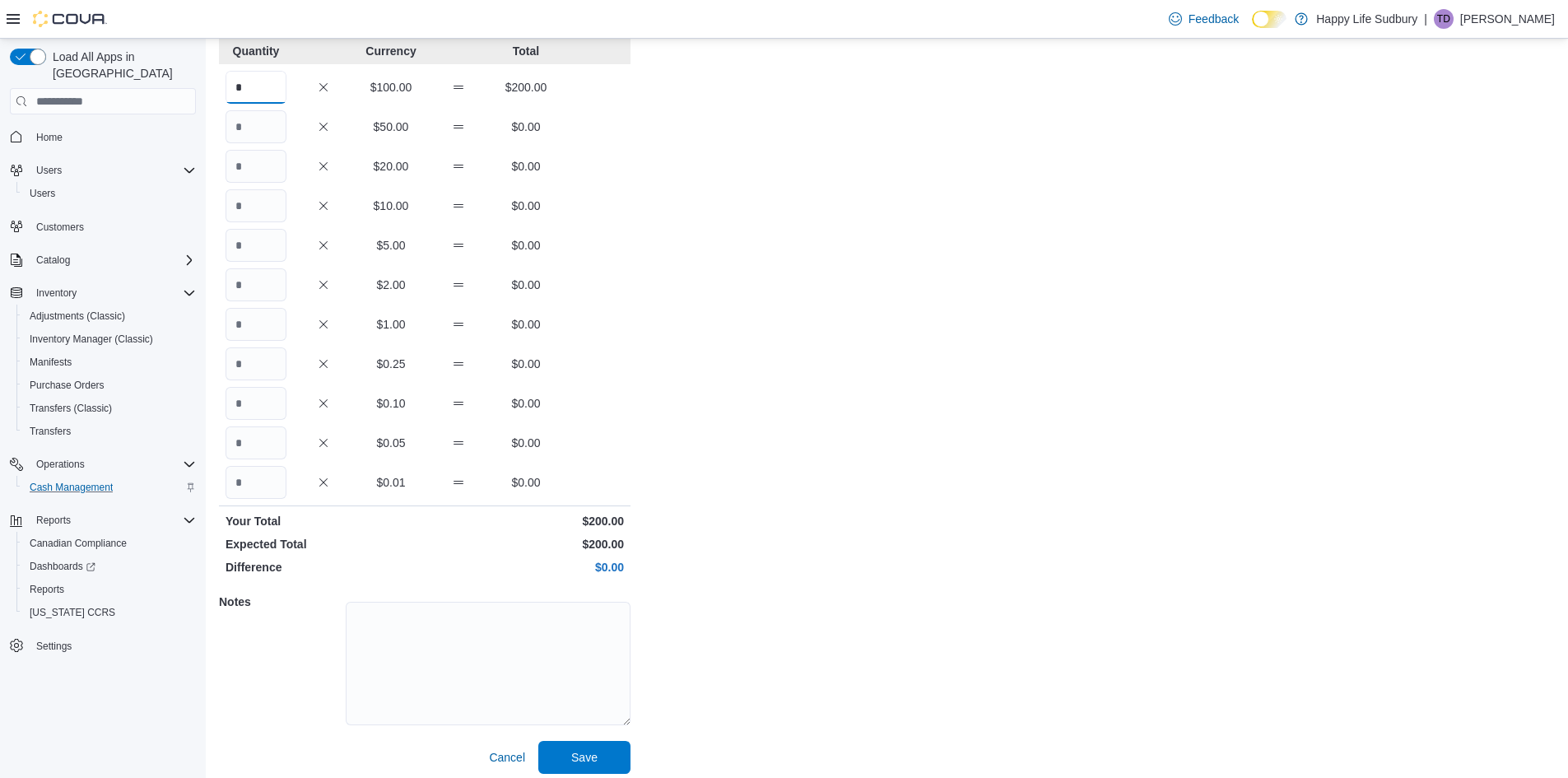
scroll to position [119, 0]
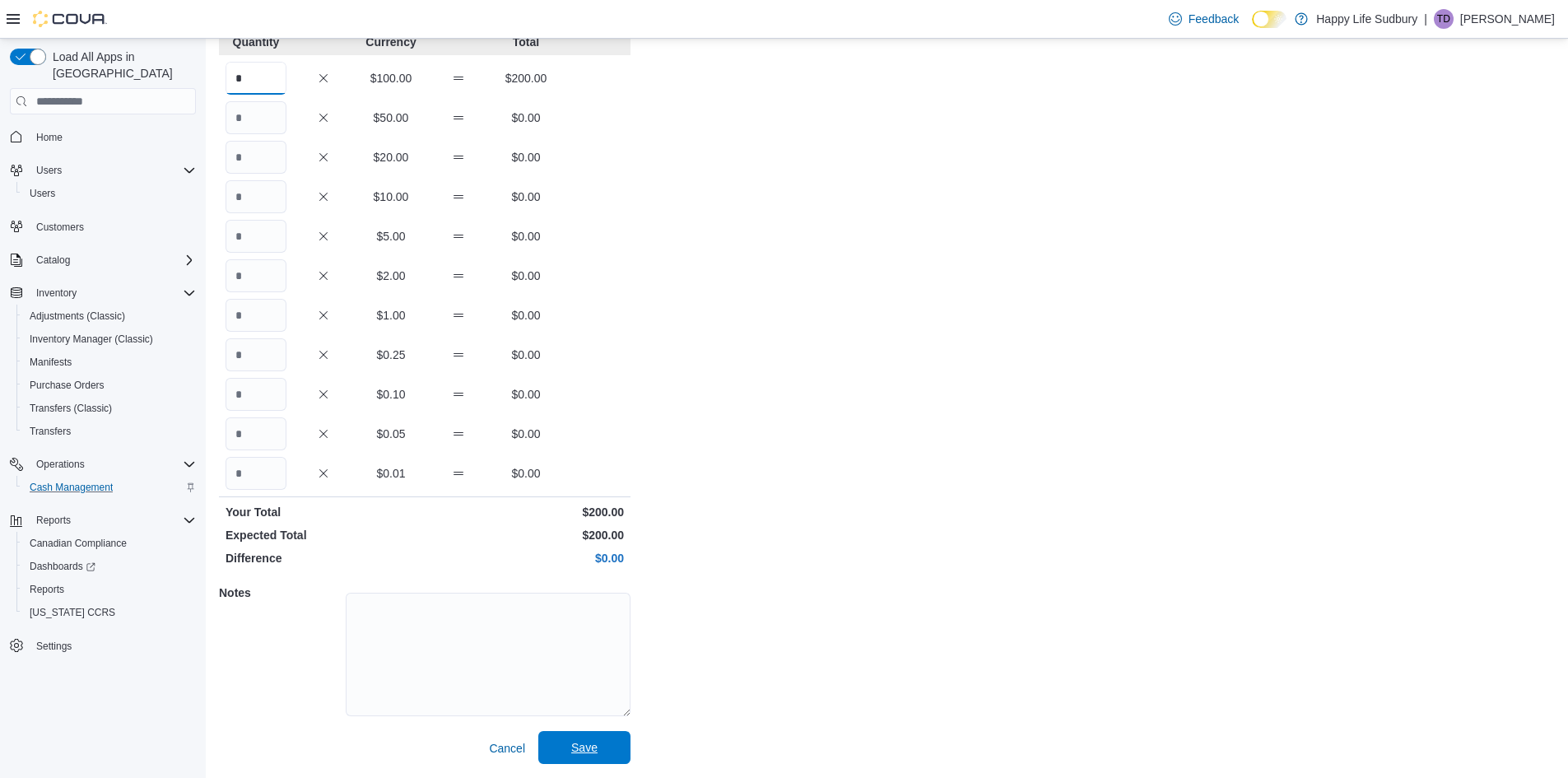
type input "*"
click at [590, 763] on span "Save" at bounding box center [585, 747] width 73 height 32
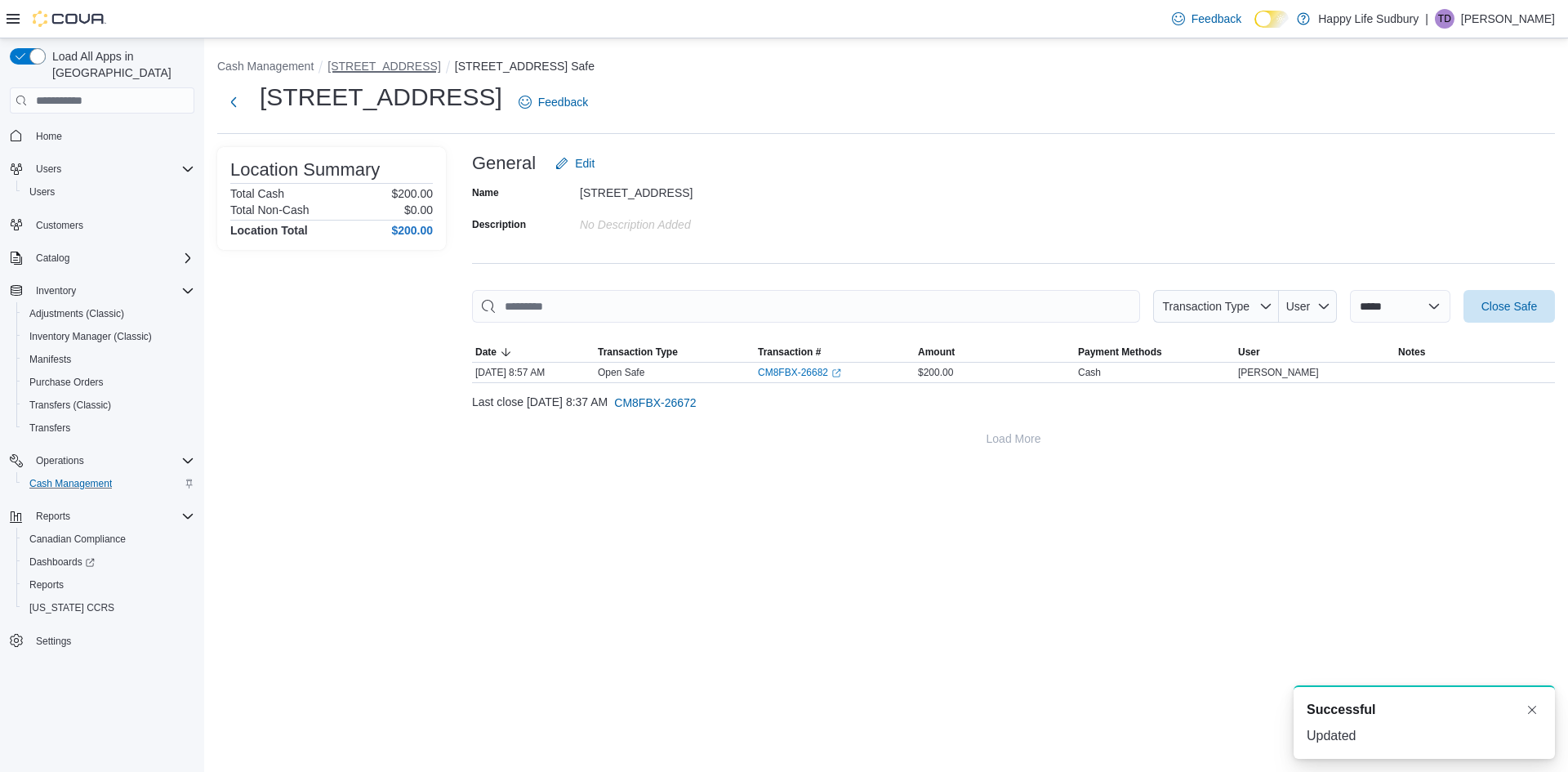
click at [440, 68] on button "[STREET_ADDRESS]" at bounding box center [383, 66] width 113 height 13
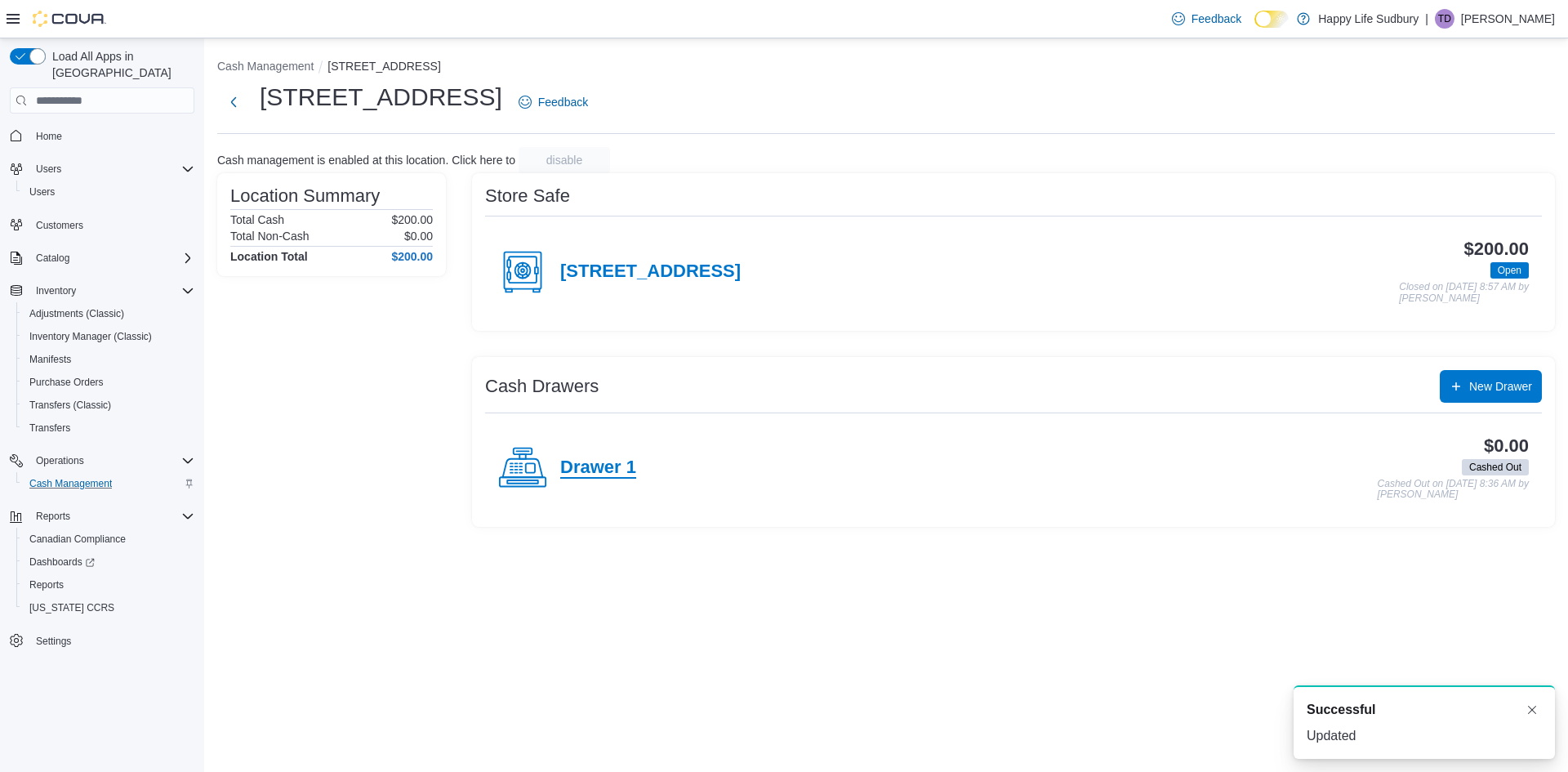
click at [607, 463] on h4 "Drawer 1" at bounding box center [599, 468] width 76 height 21
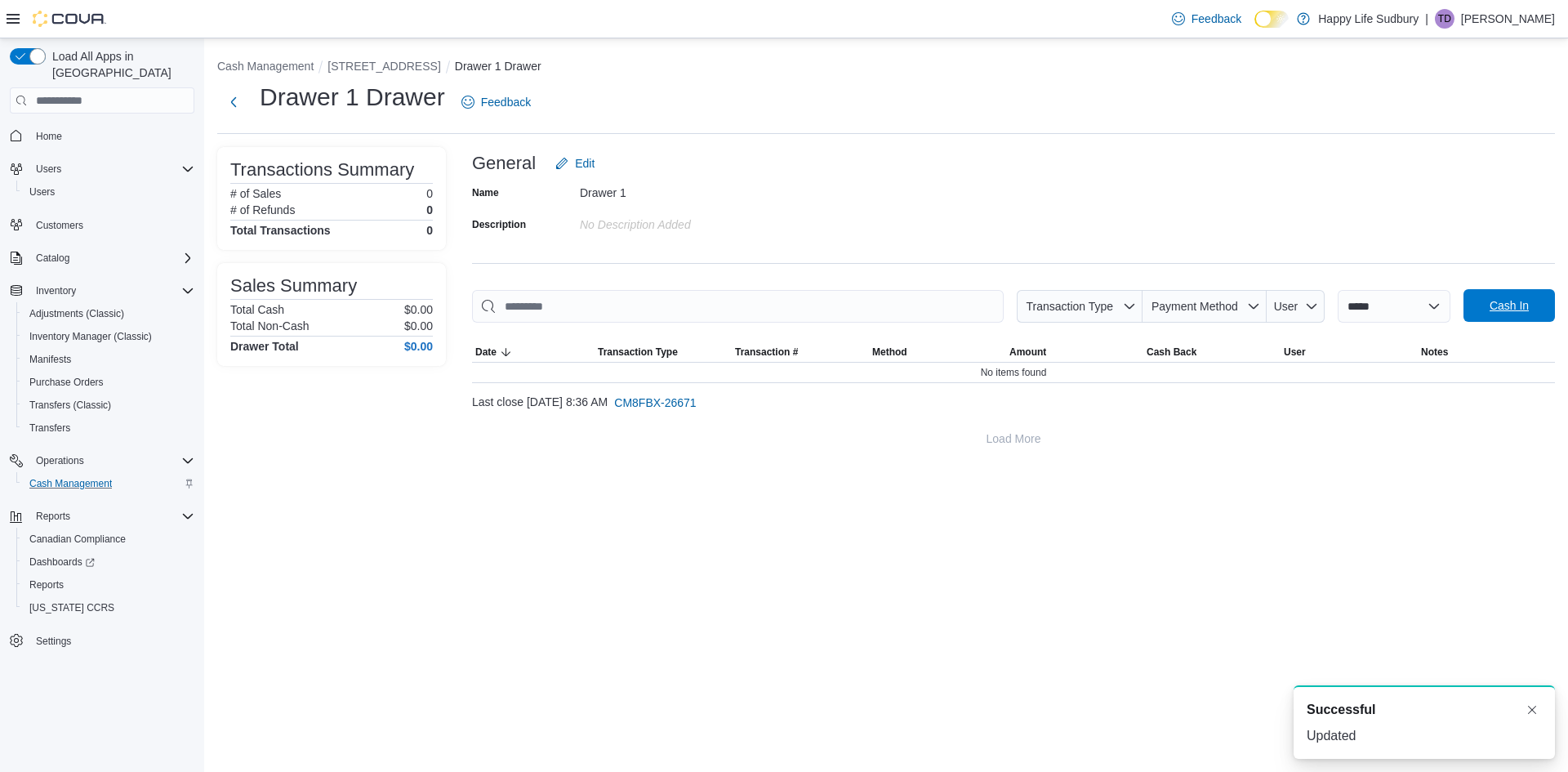
click at [1521, 305] on span "Cash In" at bounding box center [1509, 304] width 39 height 16
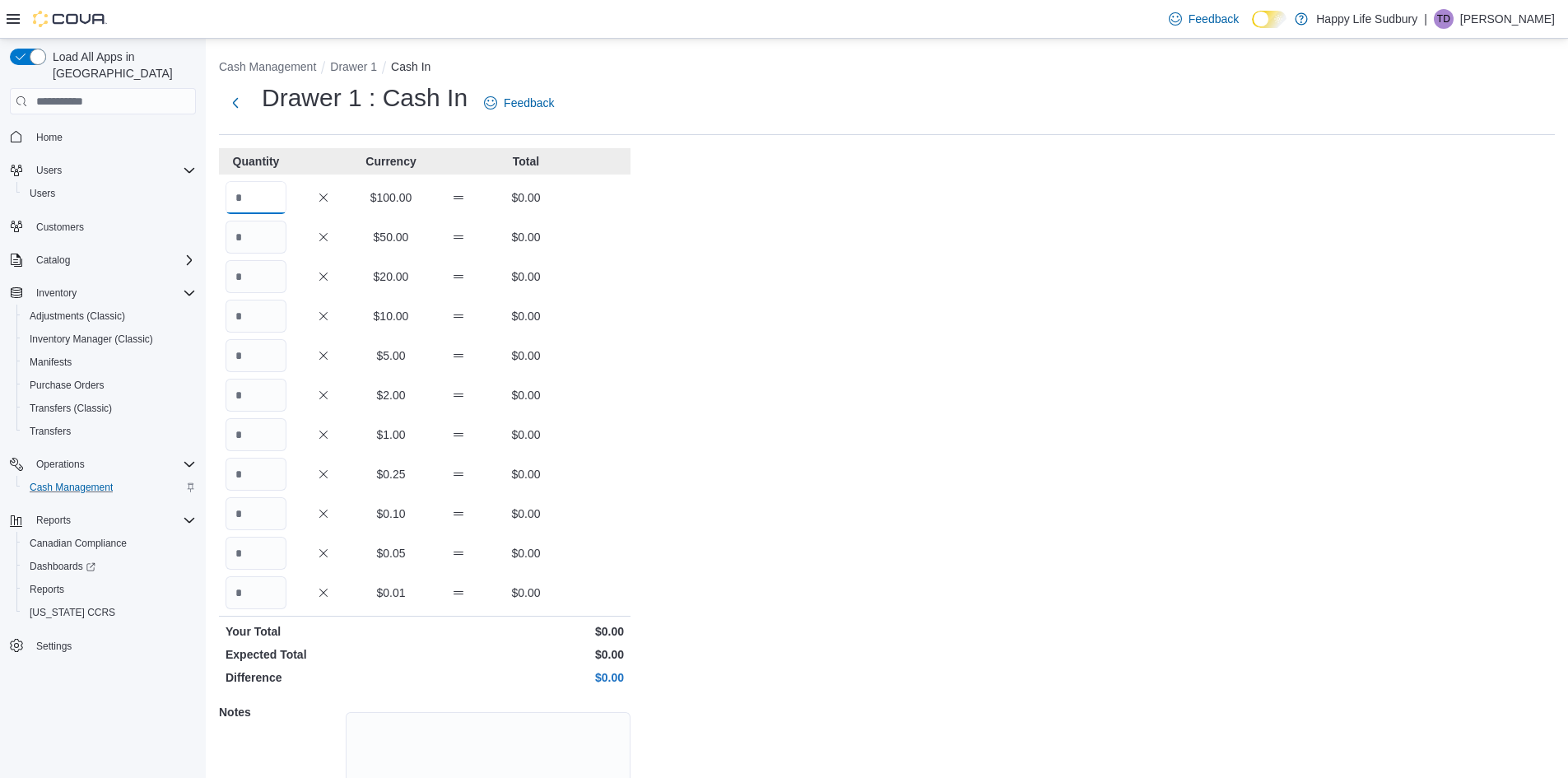
click at [257, 198] on input "Quantity" at bounding box center [256, 197] width 61 height 32
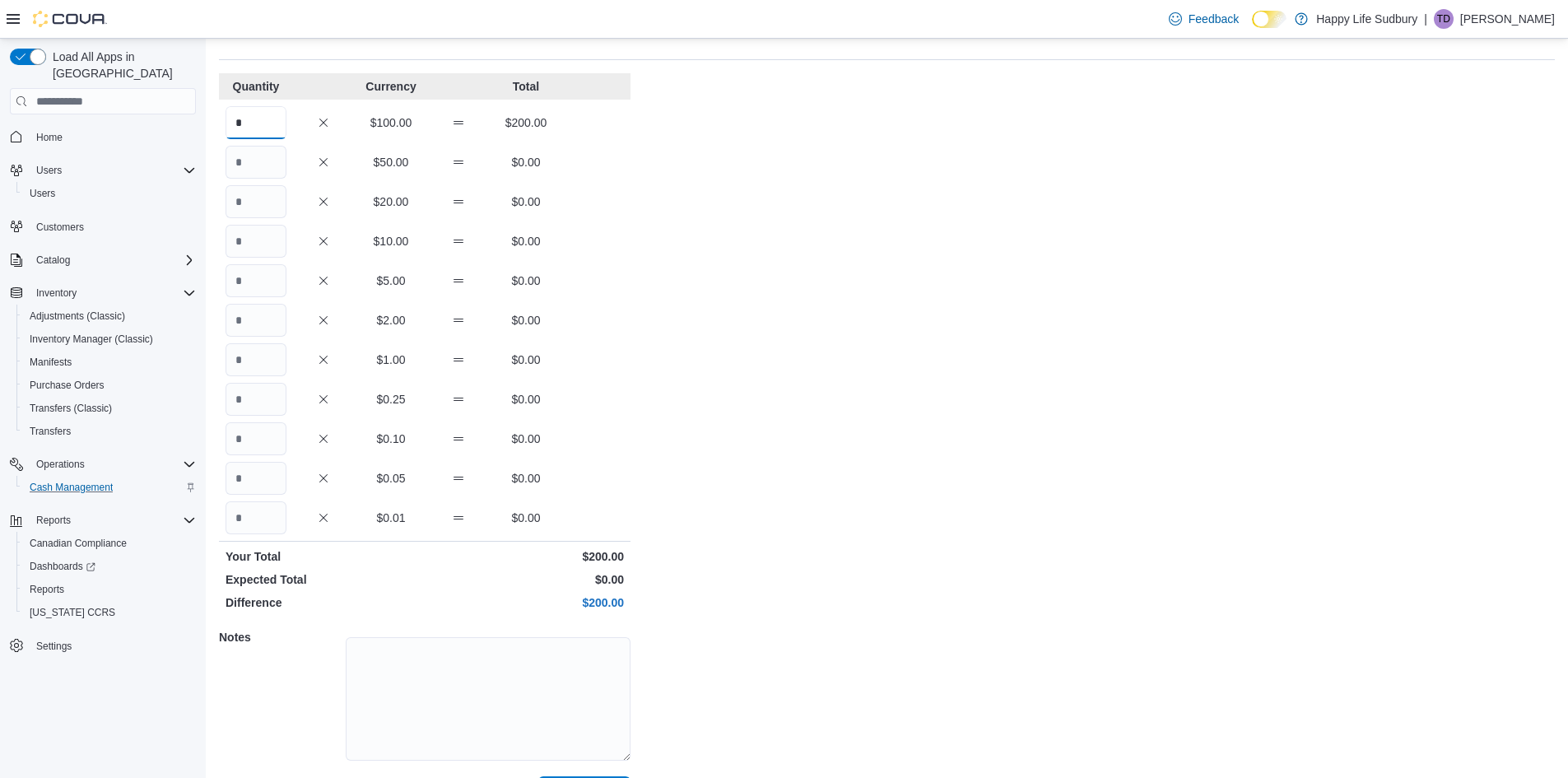
scroll to position [119, 0]
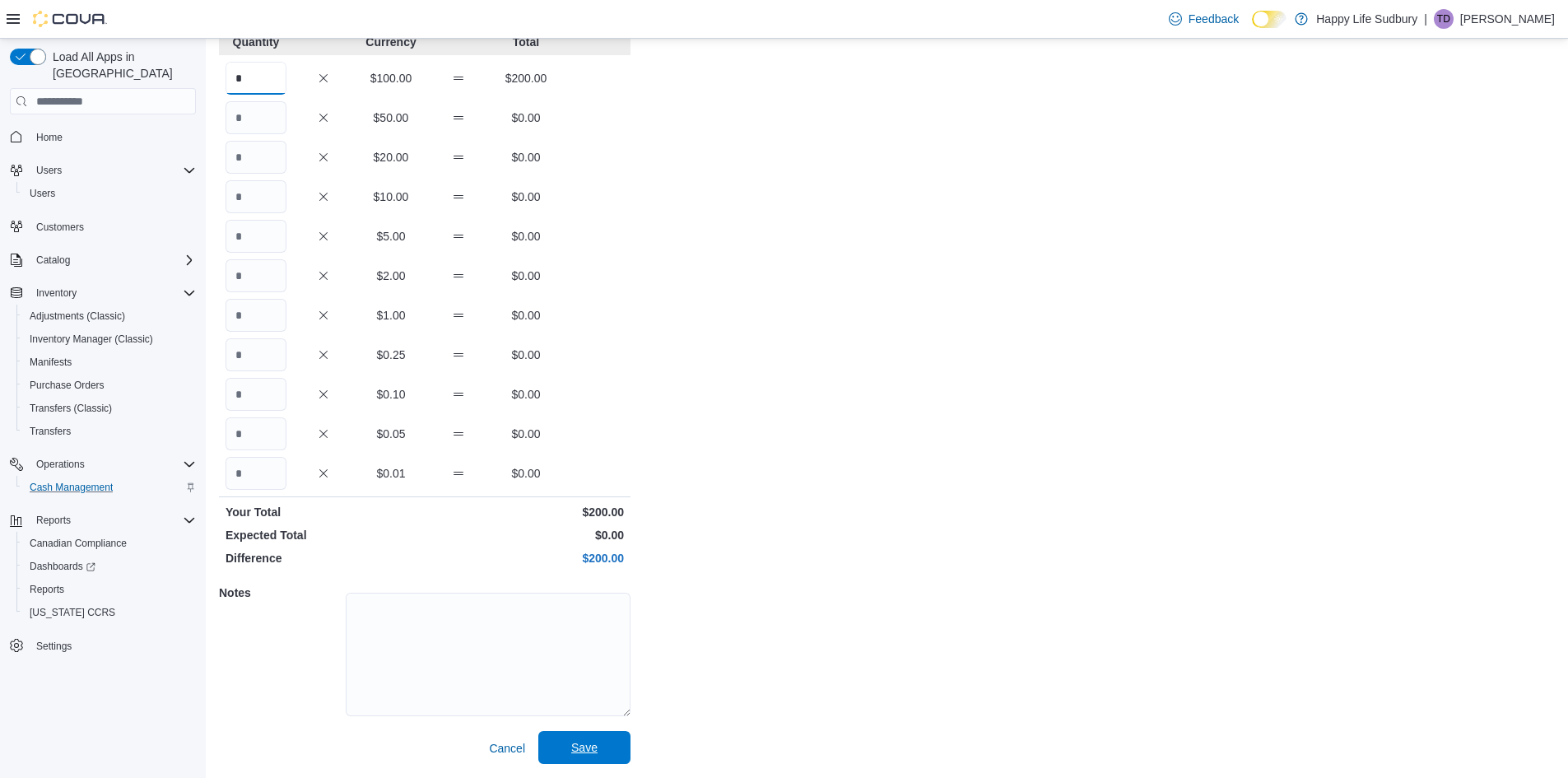
type input "*"
click at [601, 748] on span "Save" at bounding box center [585, 747] width 73 height 32
